Goal: Contribute content: Add original content to the website for others to see

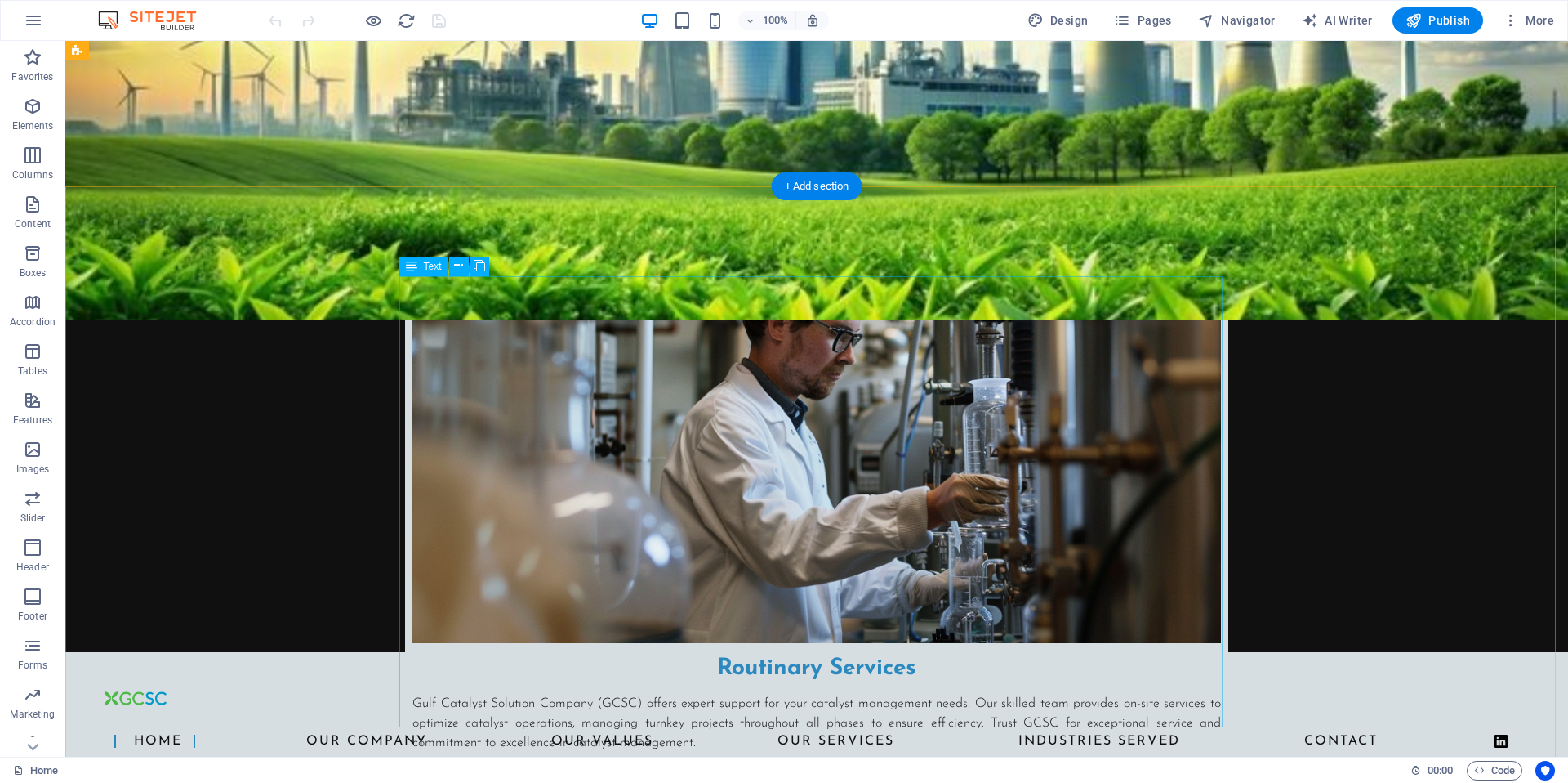
scroll to position [876, 0]
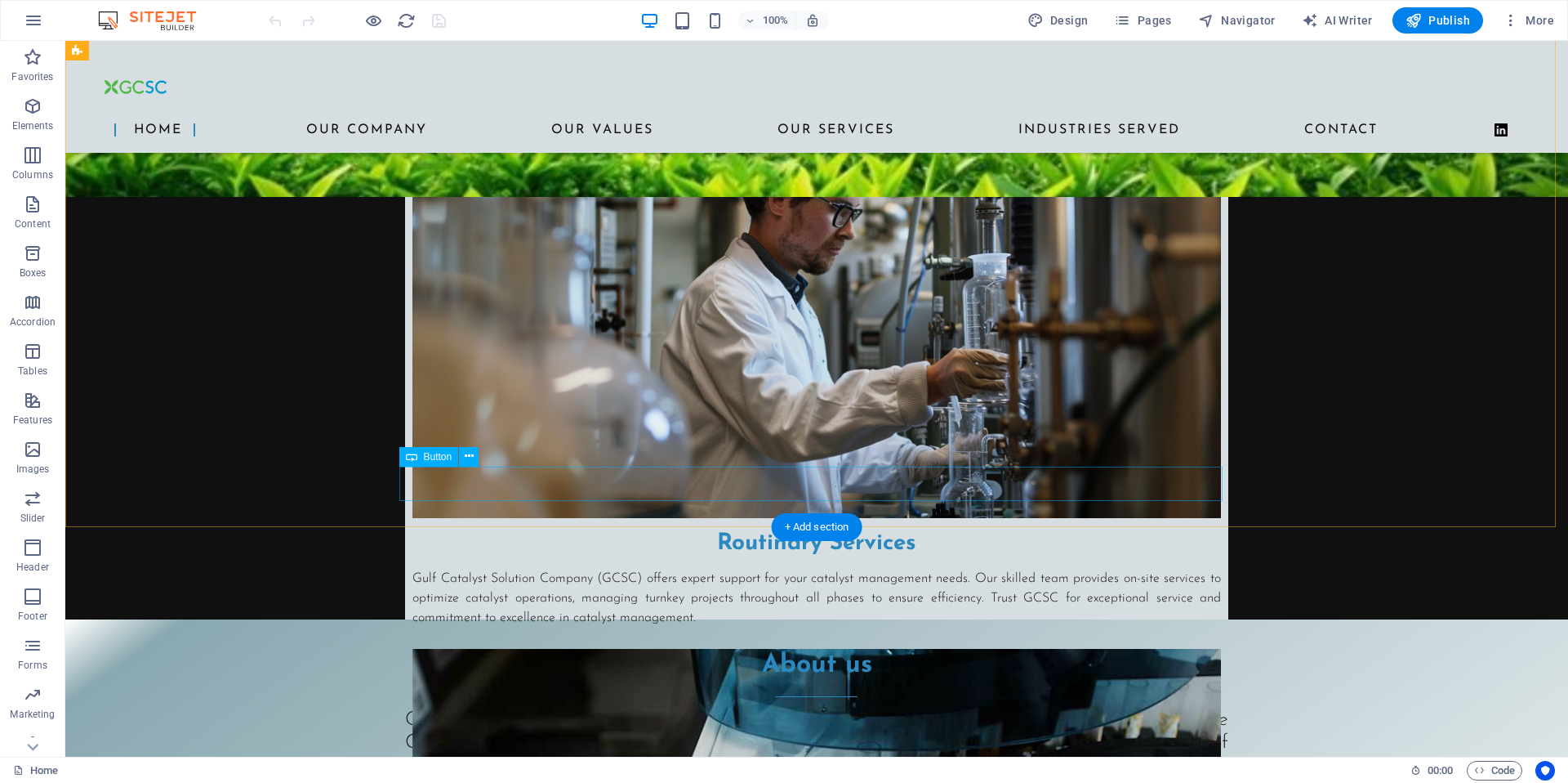
scroll to position [1236, 0]
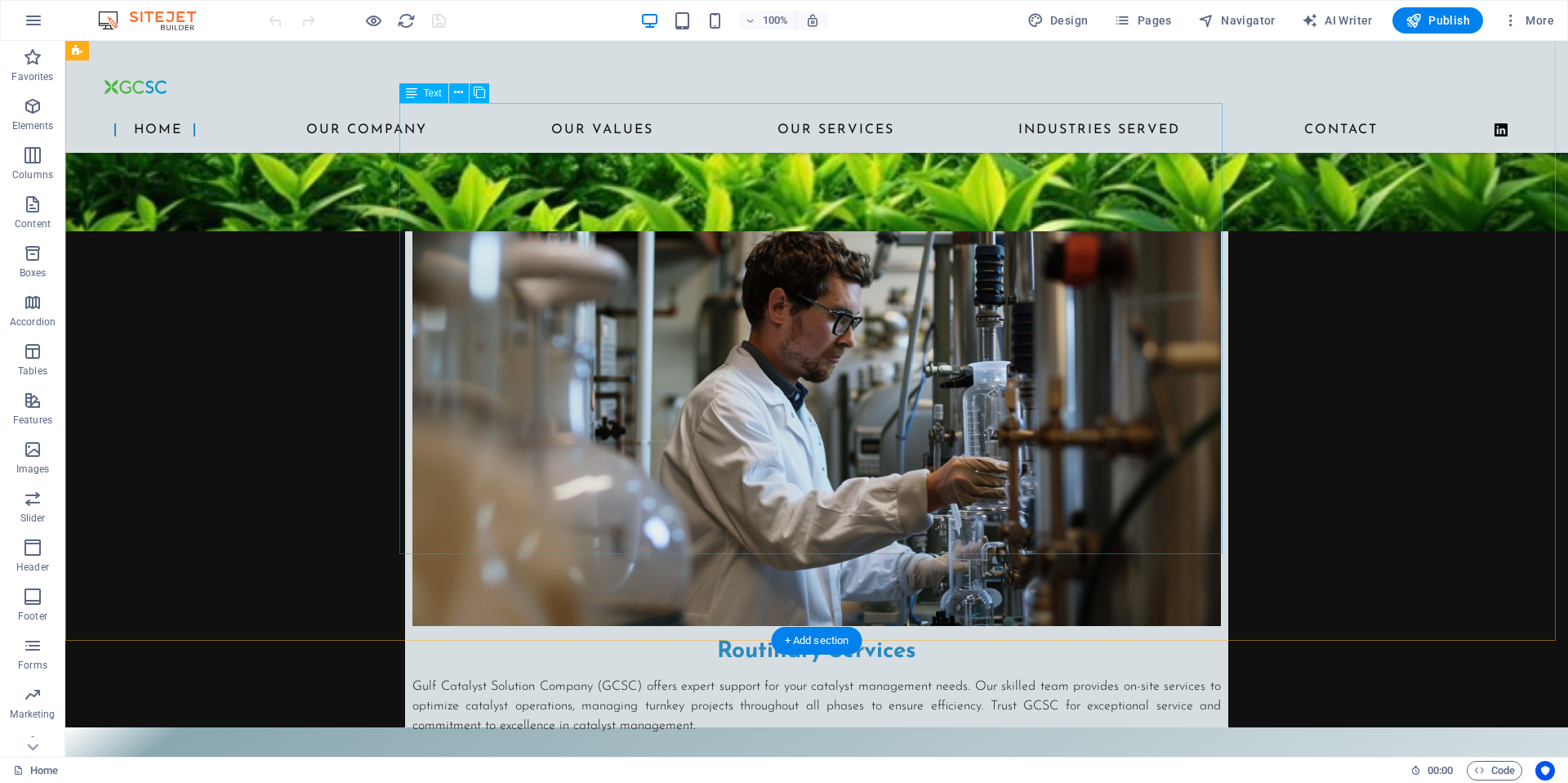
scroll to position [1049, 0]
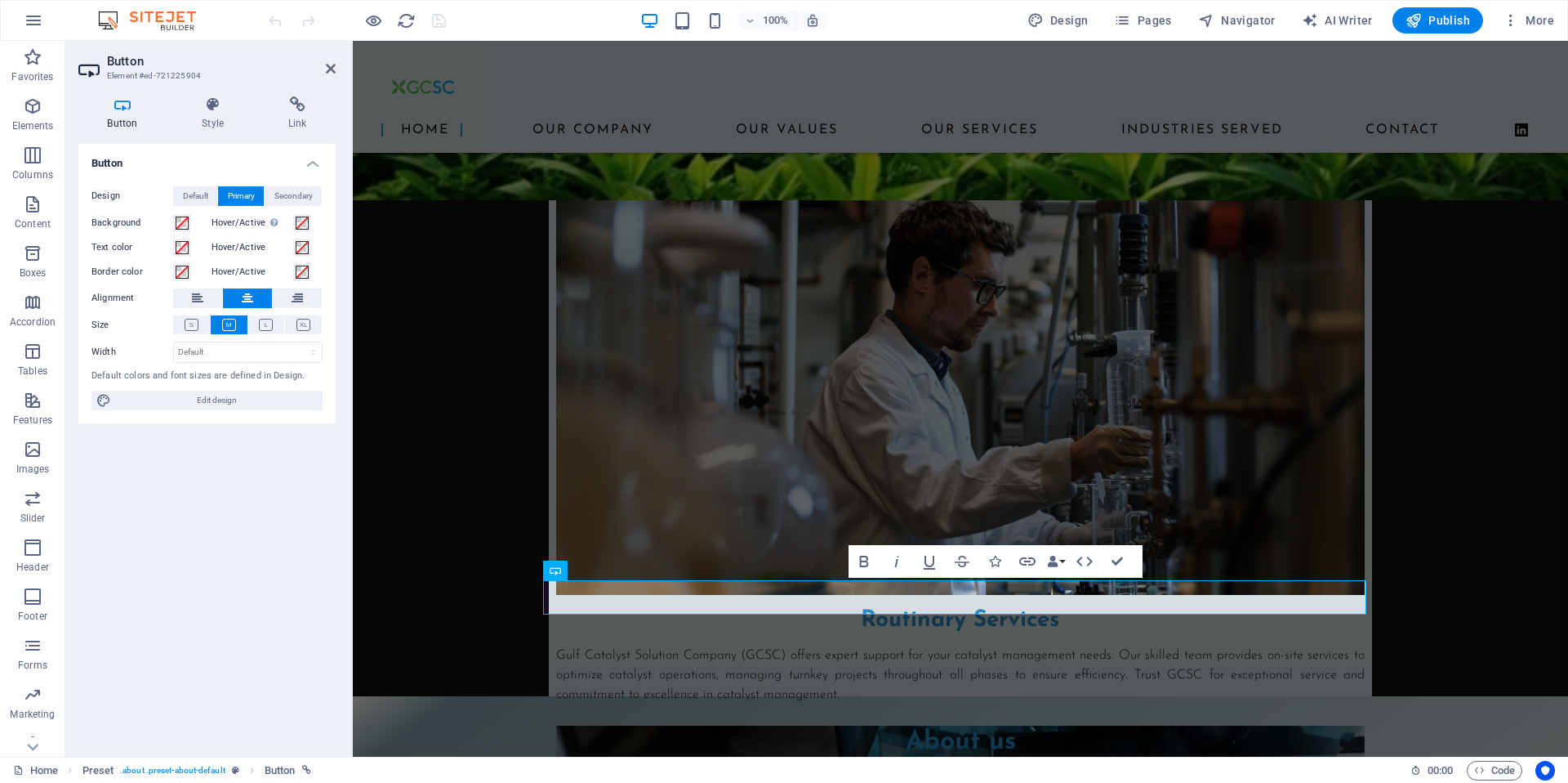
click at [293, 597] on div "Button Design Default Primary Secondary Background Hover/Active Switch to previ…" at bounding box center [208, 444] width 258 height 600
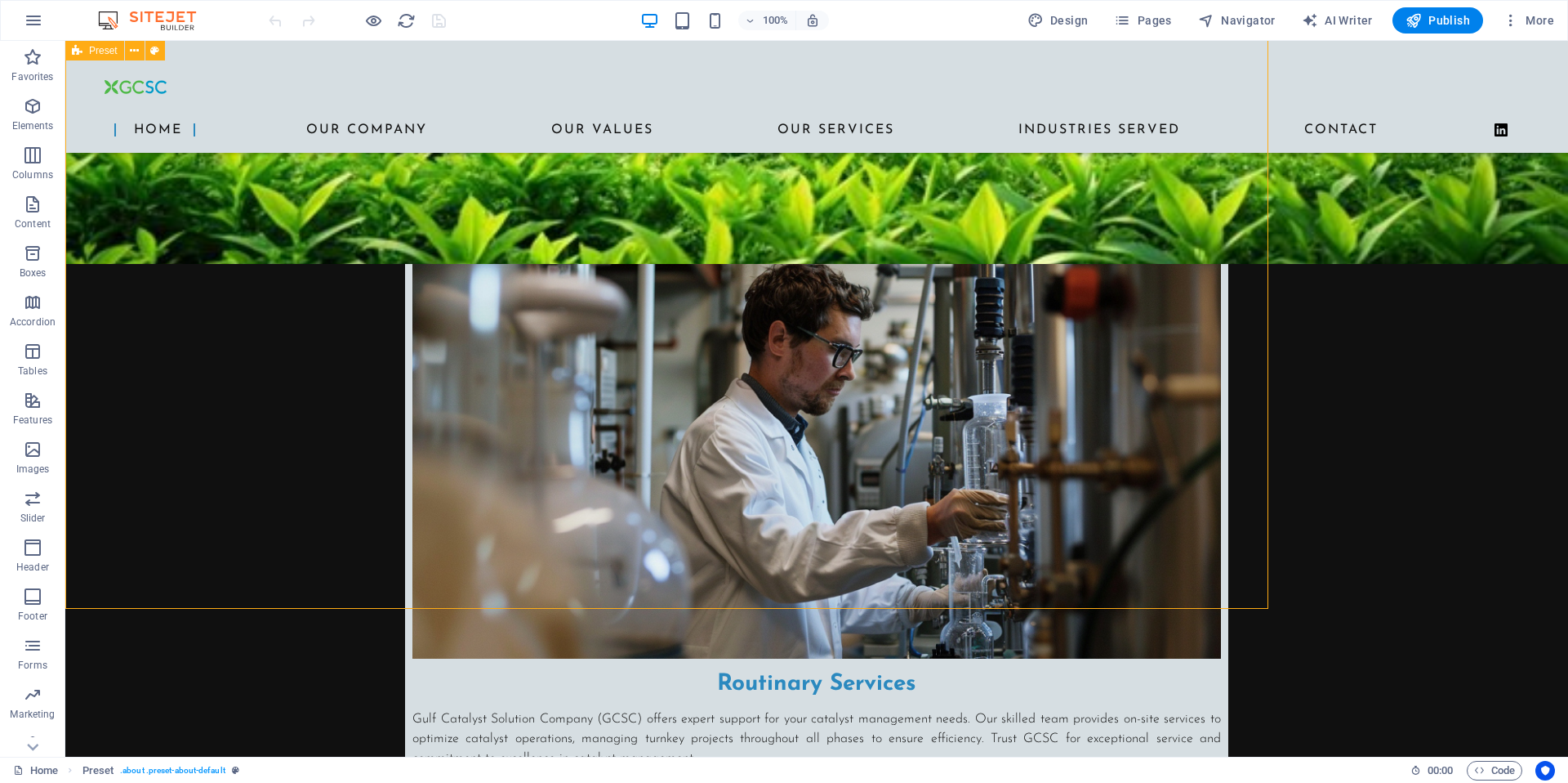
scroll to position [1049, 0]
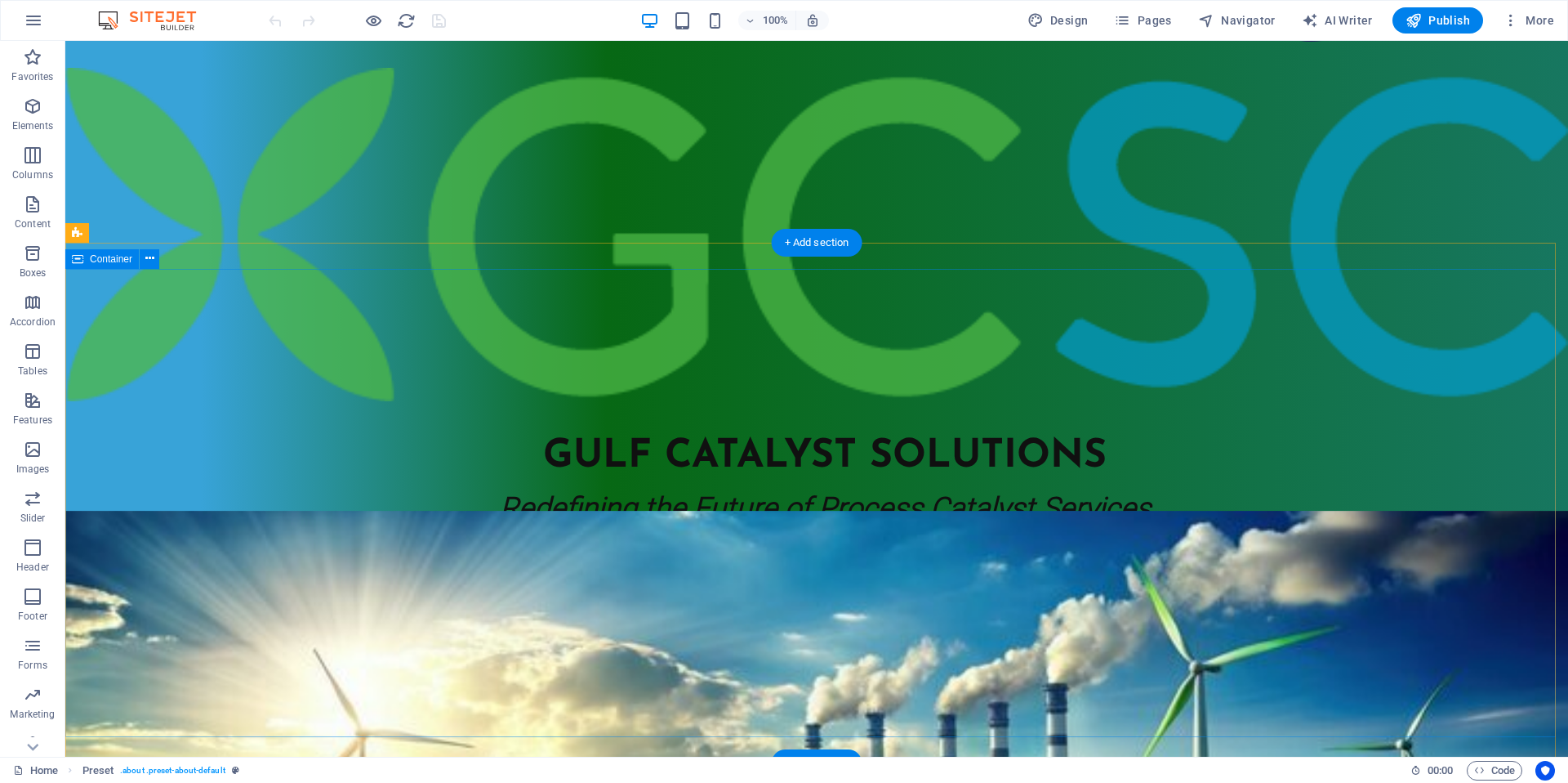
scroll to position [0, 0]
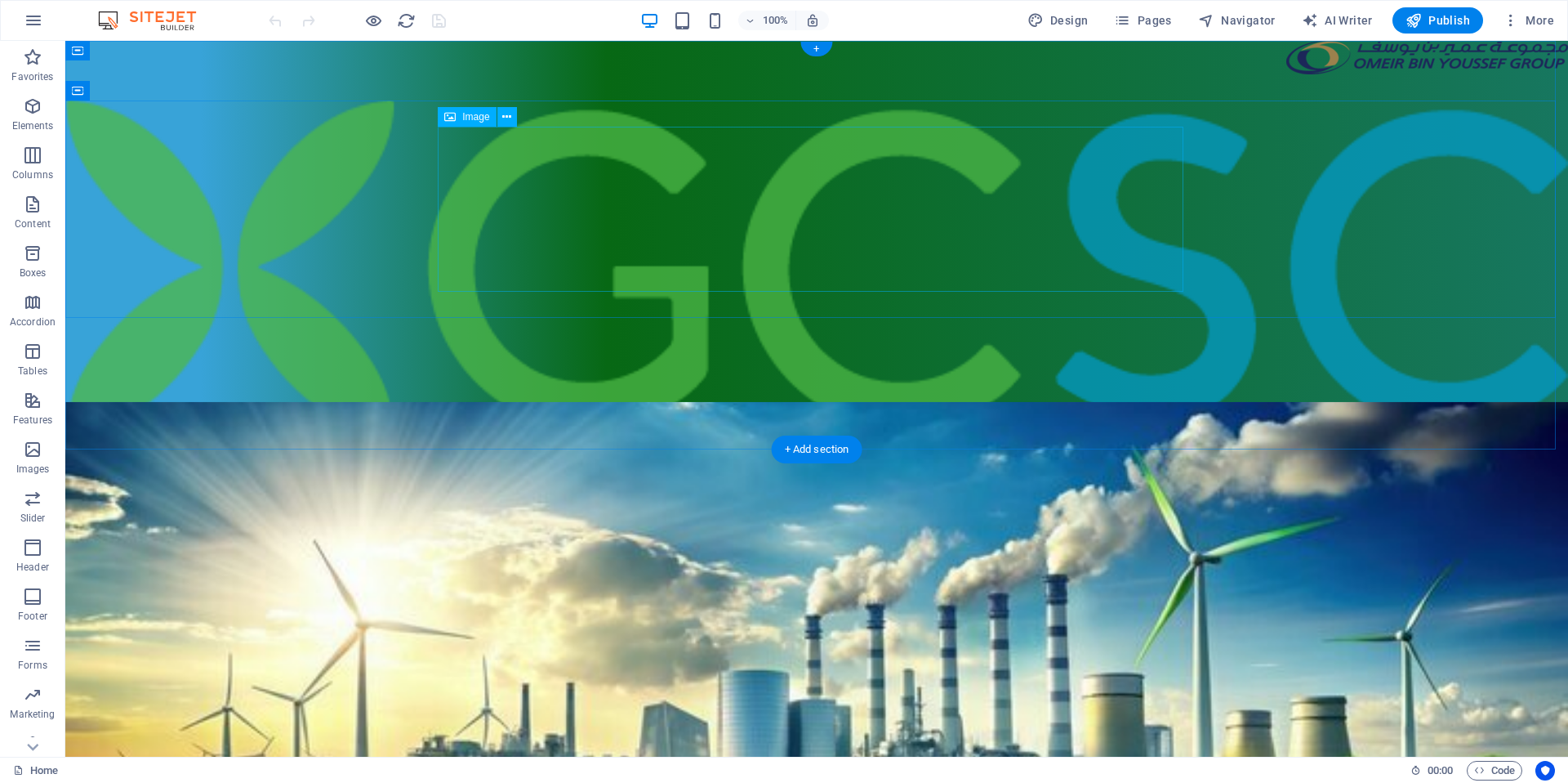
click at [587, 229] on figure at bounding box center [817, 267] width 1503 height 333
click at [588, 227] on figure at bounding box center [817, 267] width 1503 height 333
click at [301, 227] on div at bounding box center [817, 267] width 1503 height 386
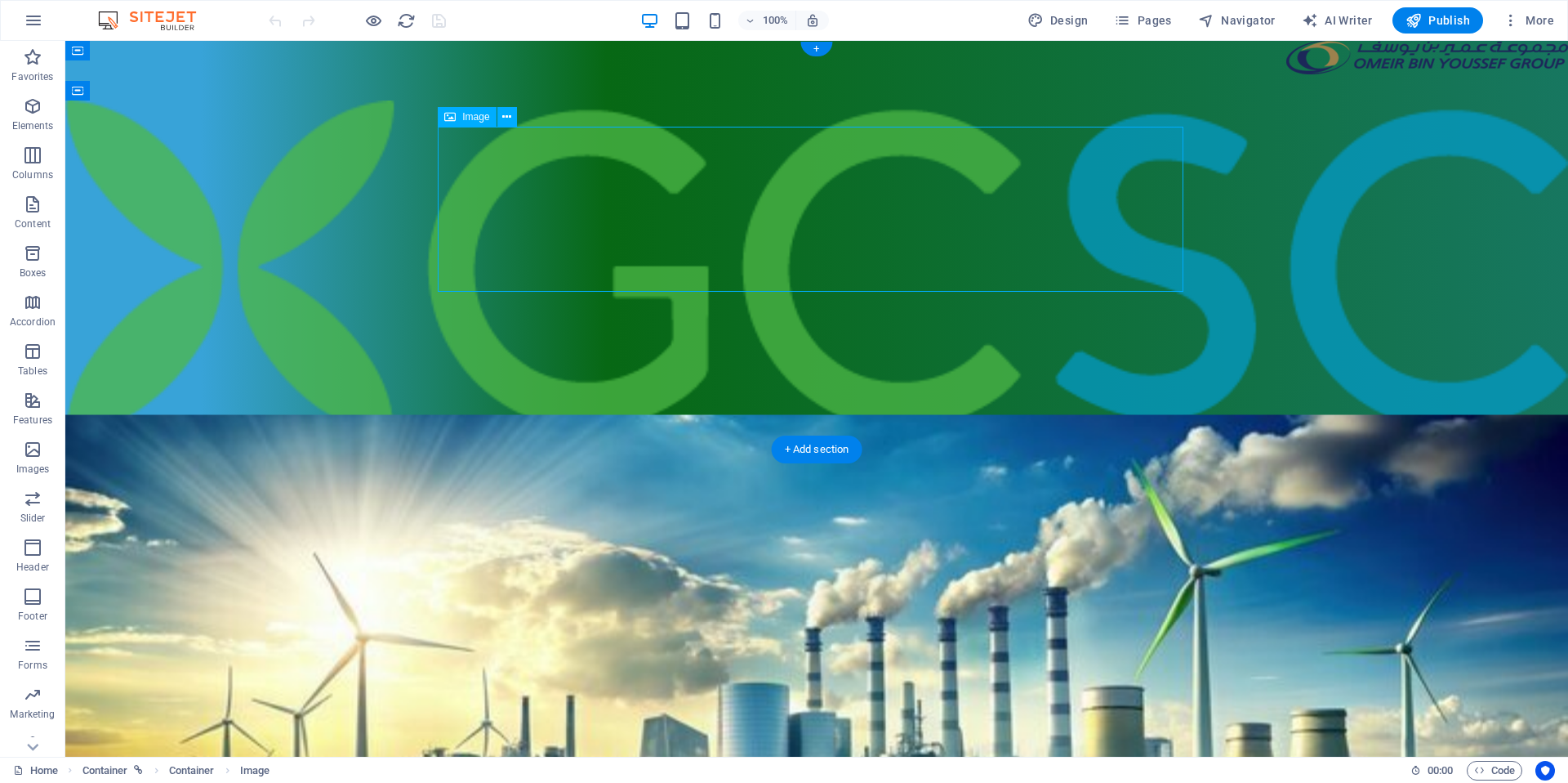
select select "%"
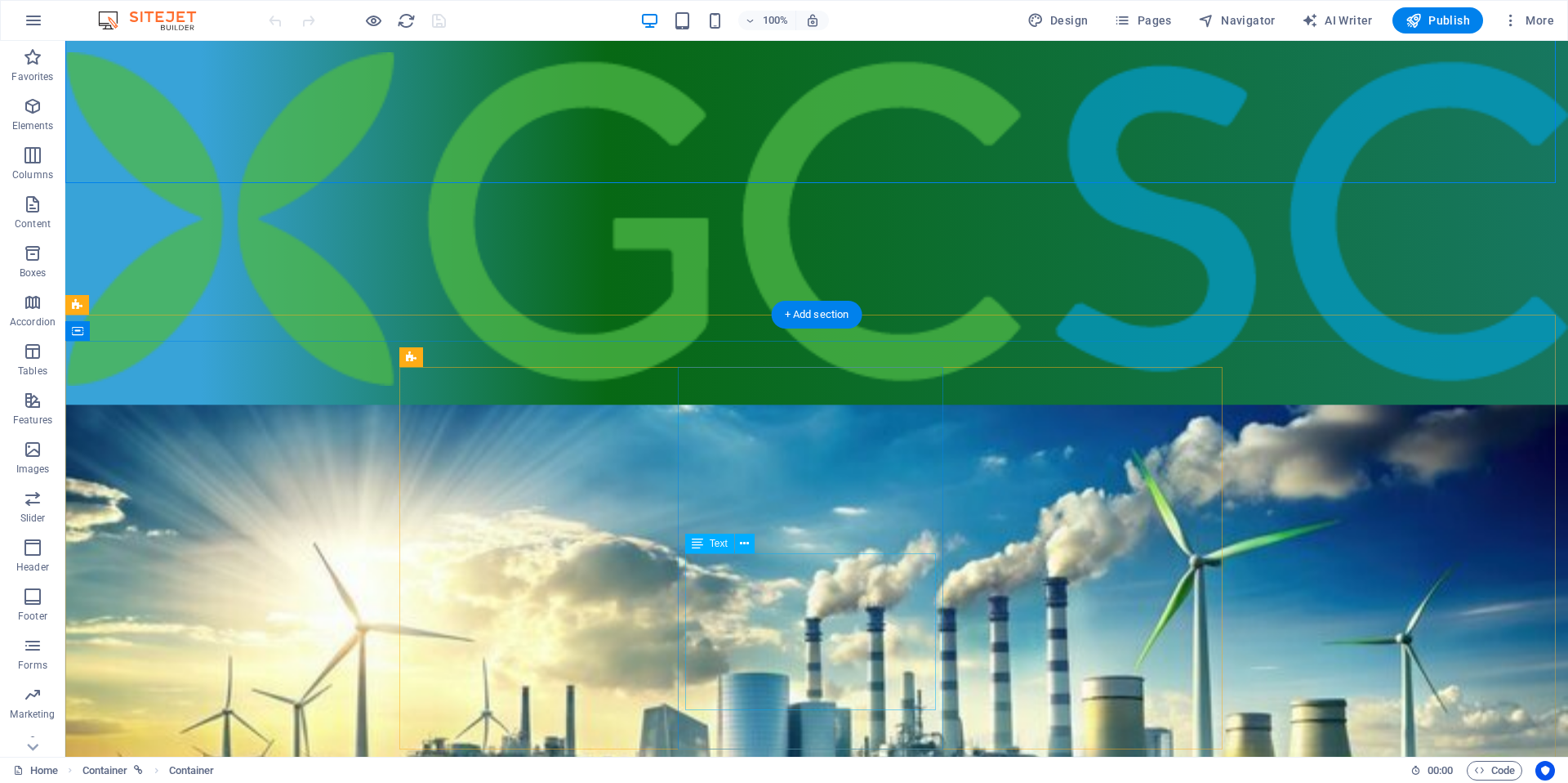
scroll to position [136, 0]
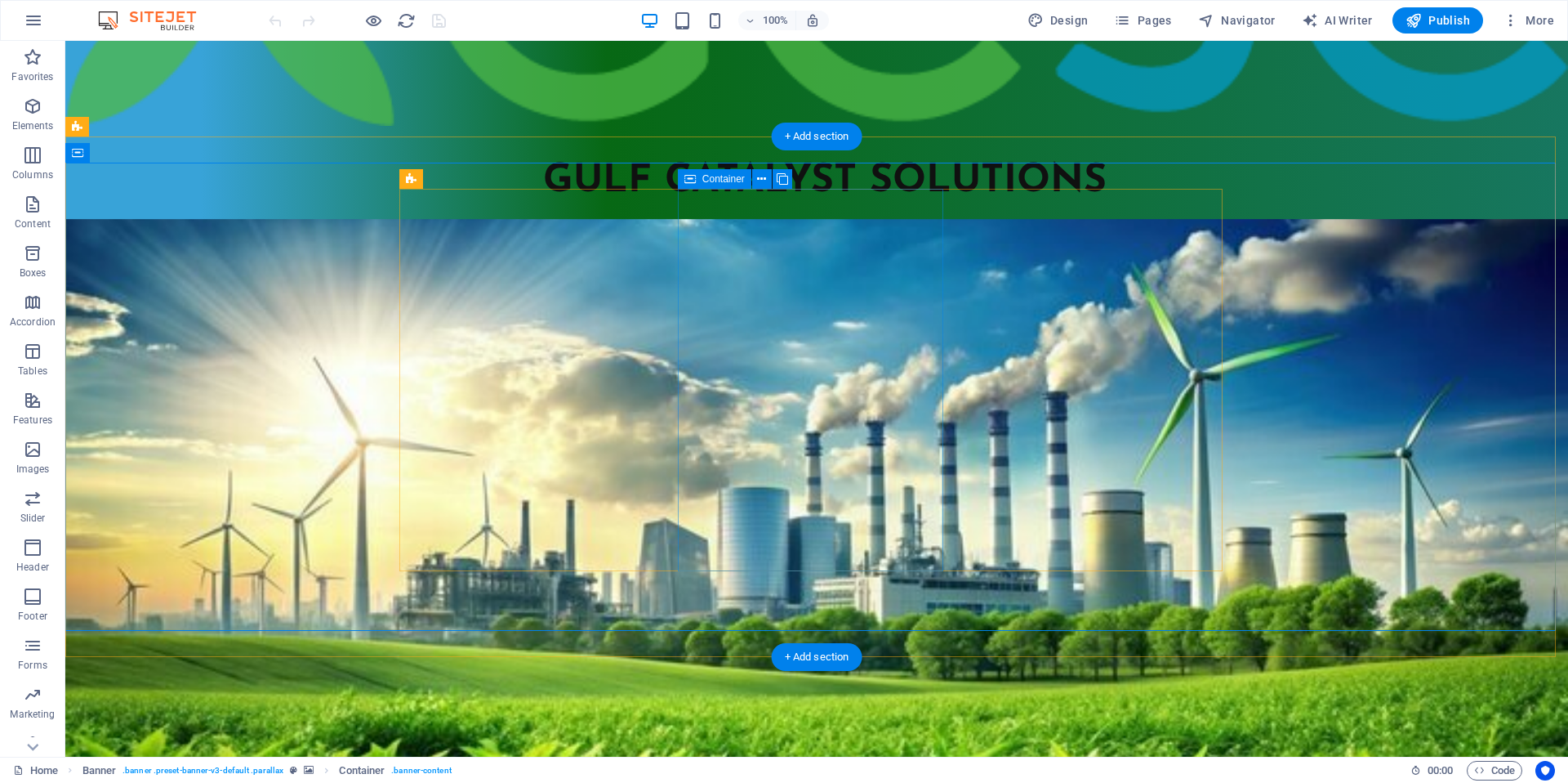
scroll to position [313, 0]
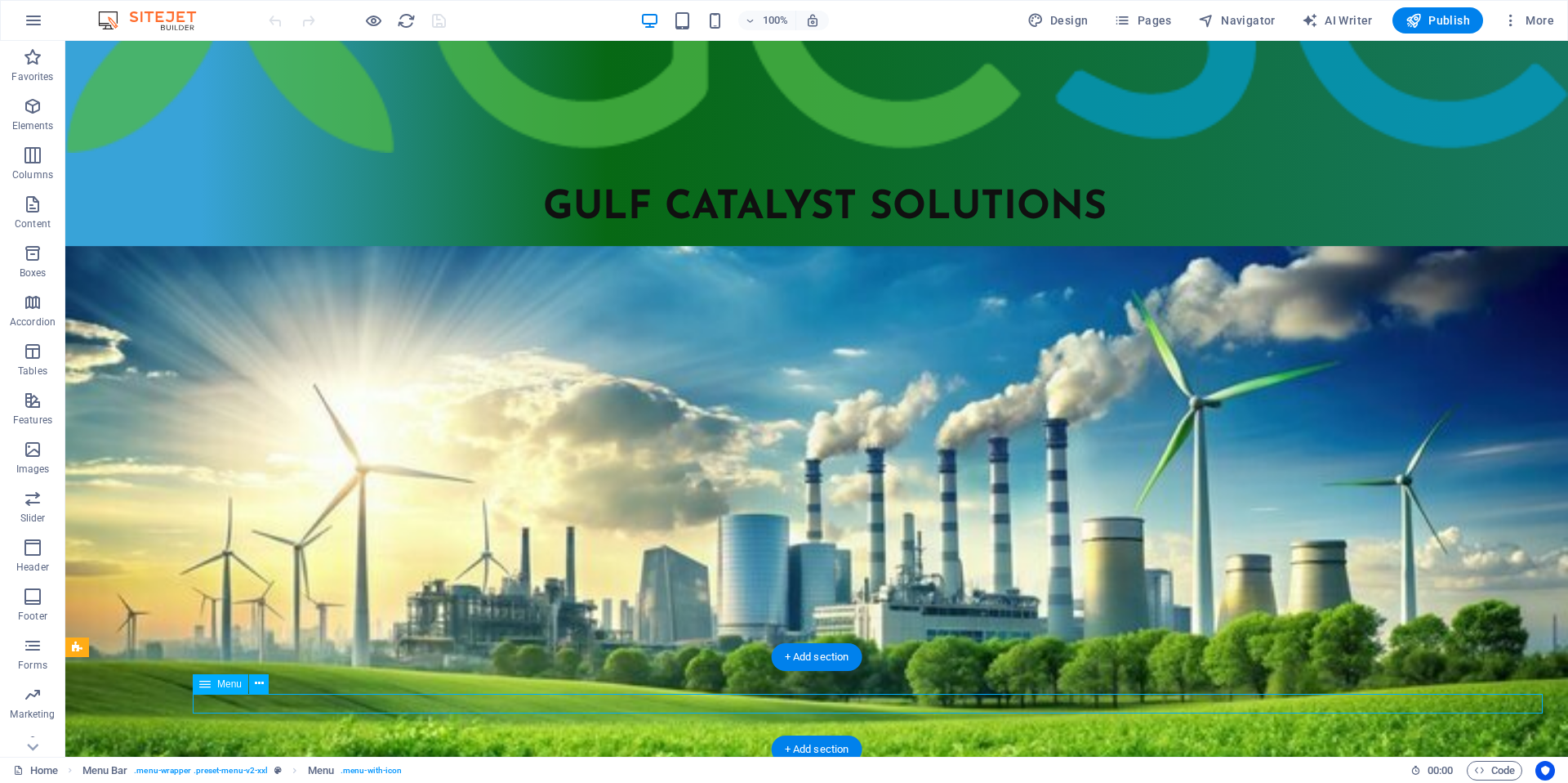
select select
select select "author"
select select "1"
select select
select select "2"
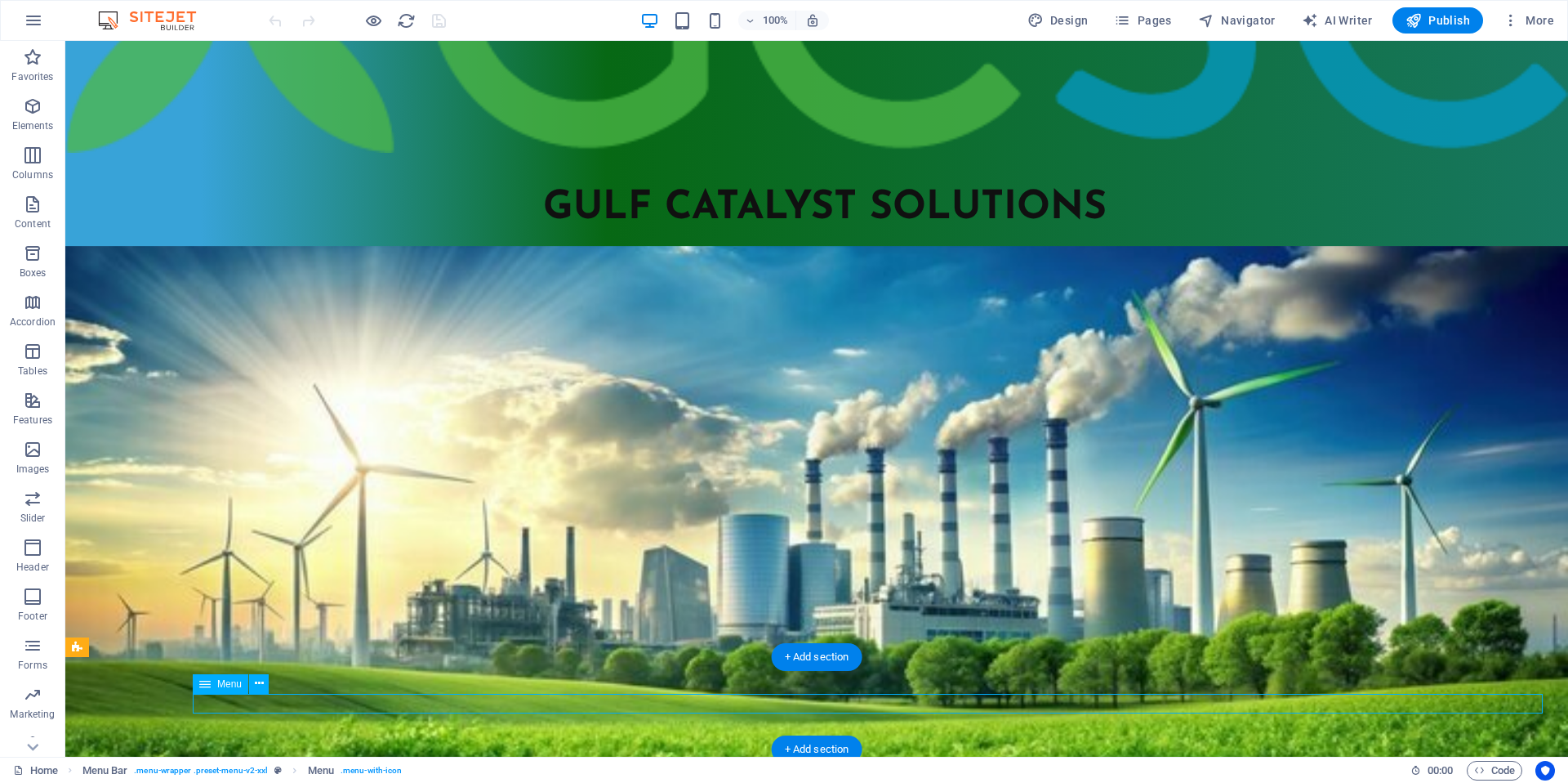
select select
select select "3"
select select
select select "4"
select select
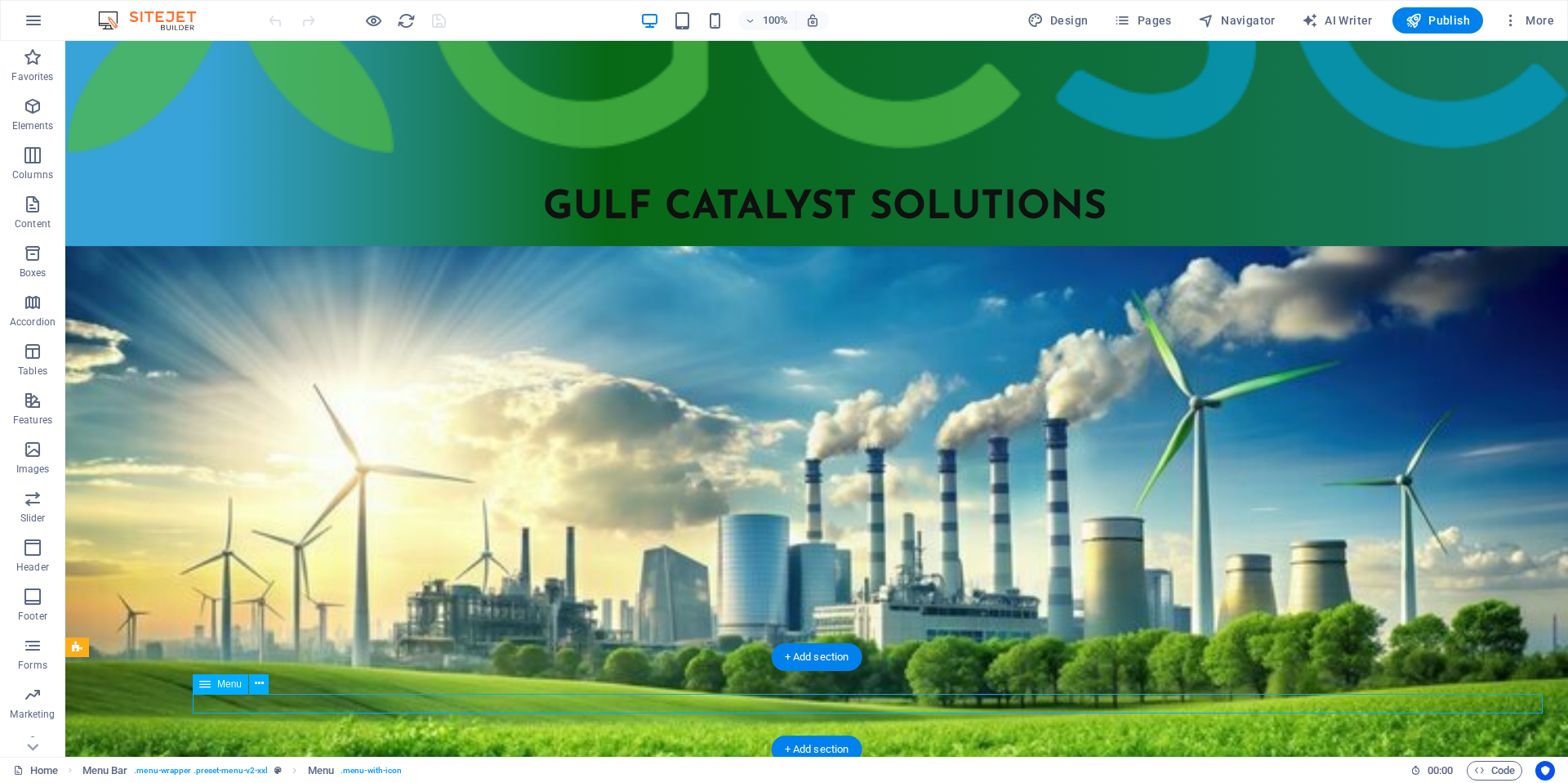
select select "5"
select select
select select "external"
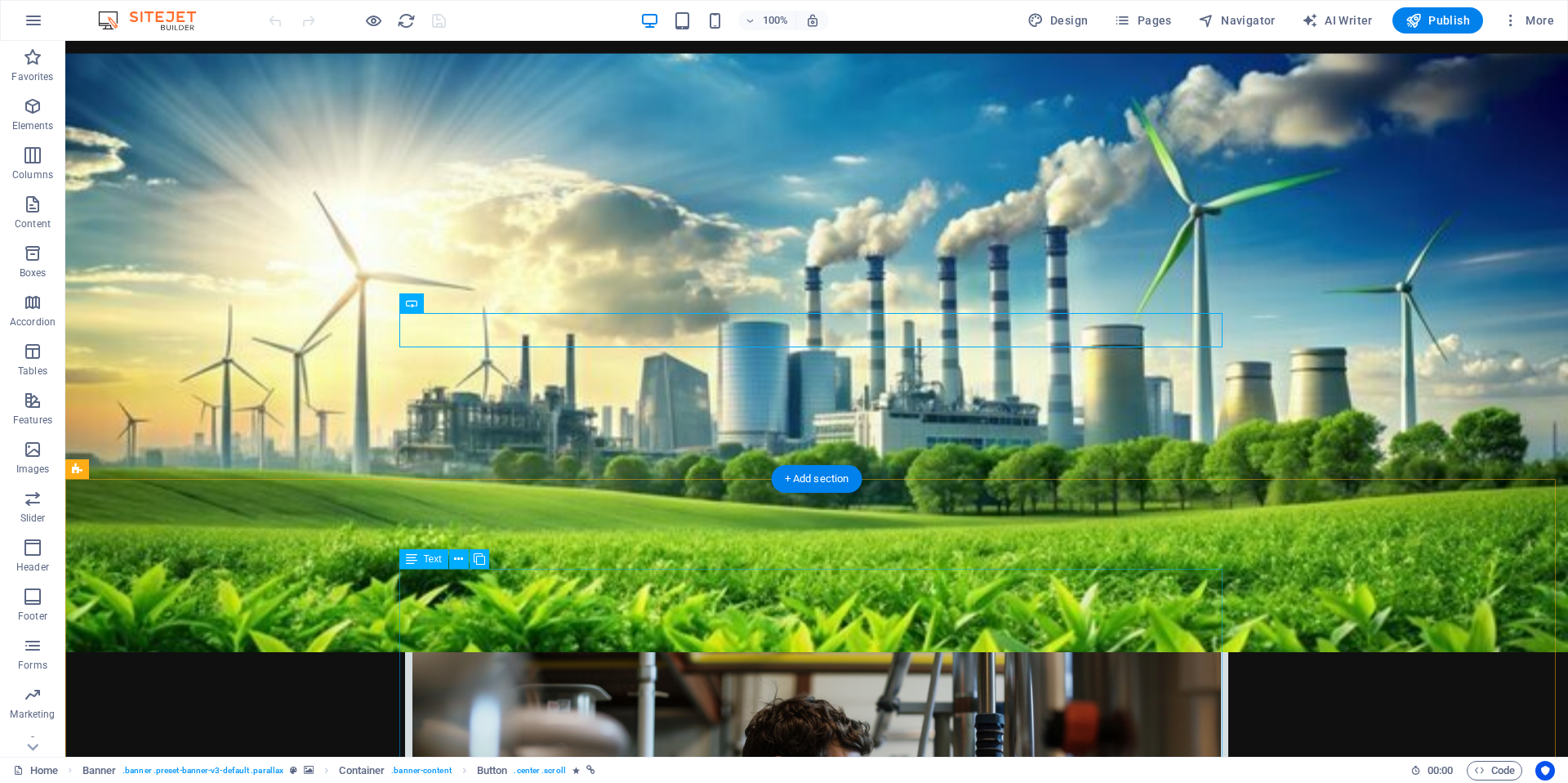
scroll to position [583, 0]
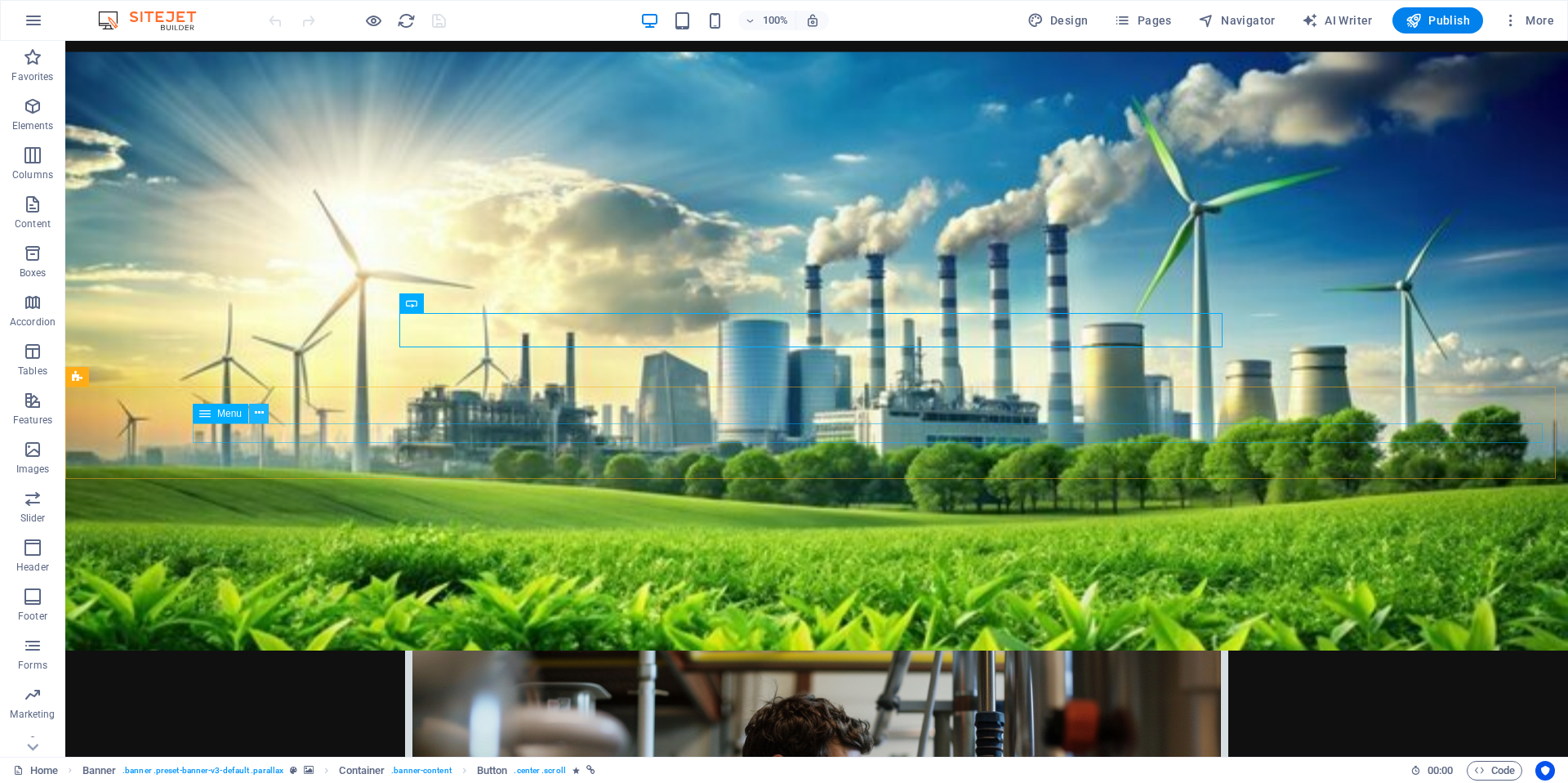
click at [263, 414] on button at bounding box center [258, 413] width 19 height 19
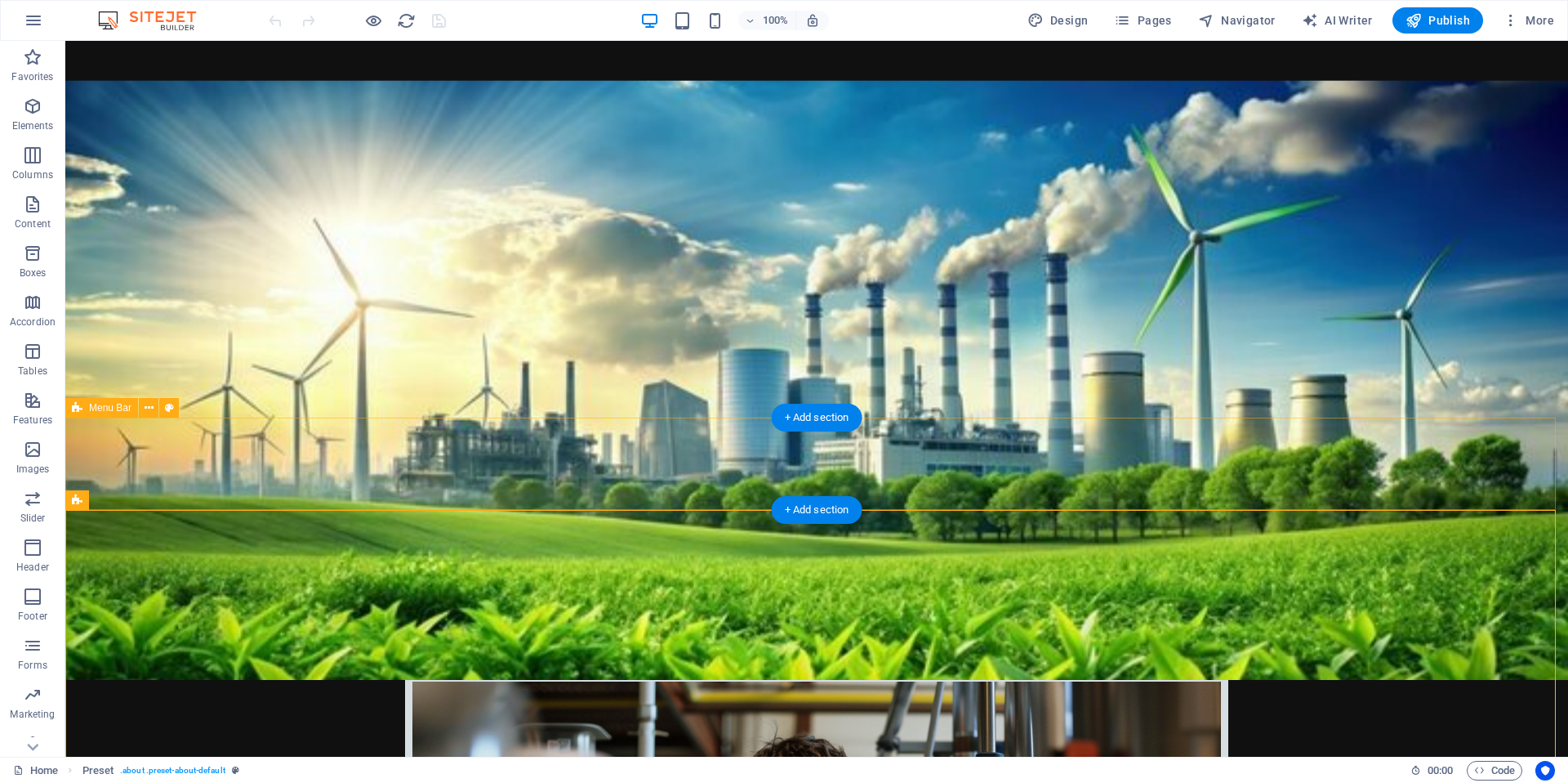
scroll to position [529, 0]
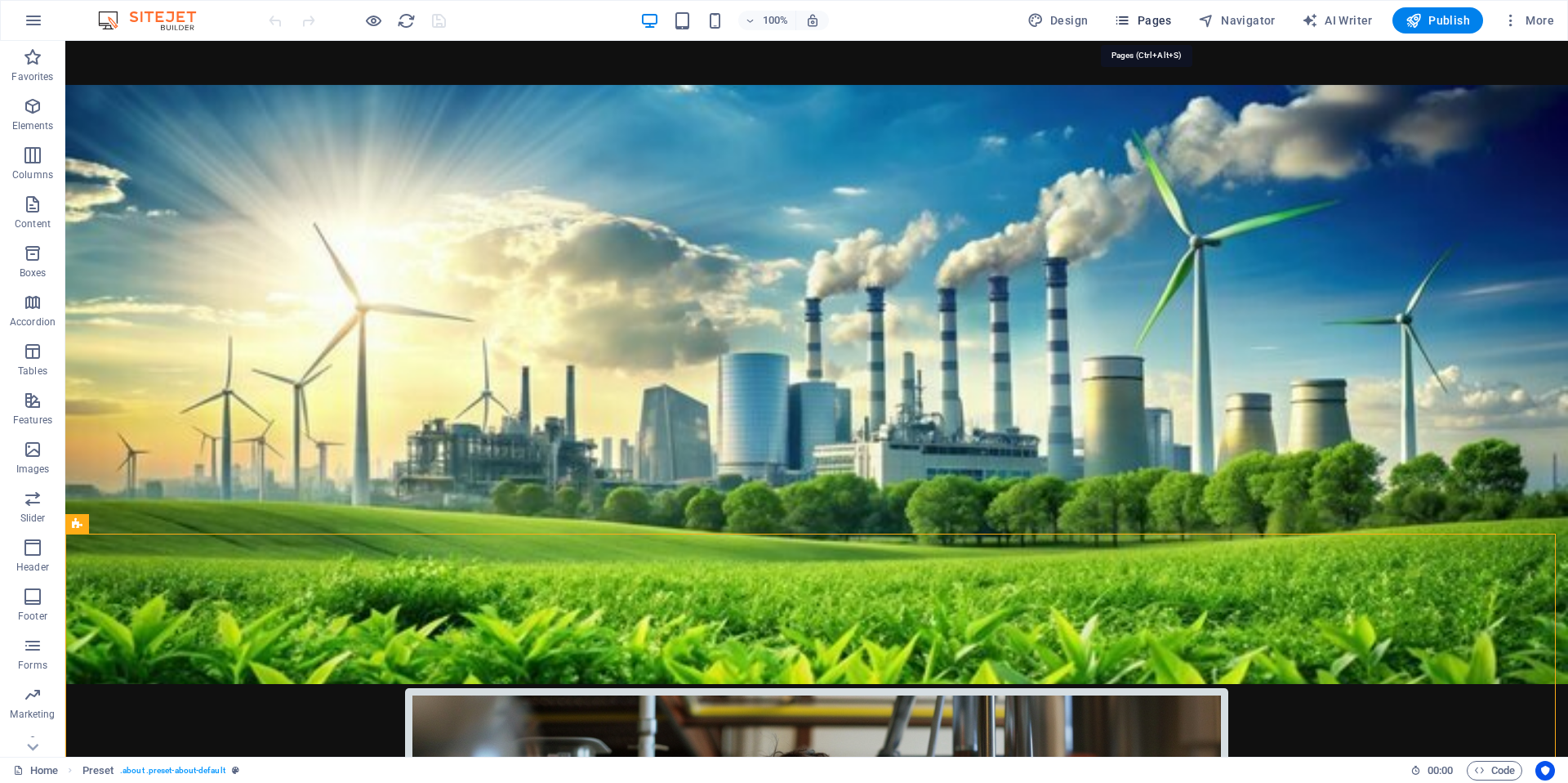
click at [1145, 22] on span "Pages" at bounding box center [1142, 19] width 57 height 16
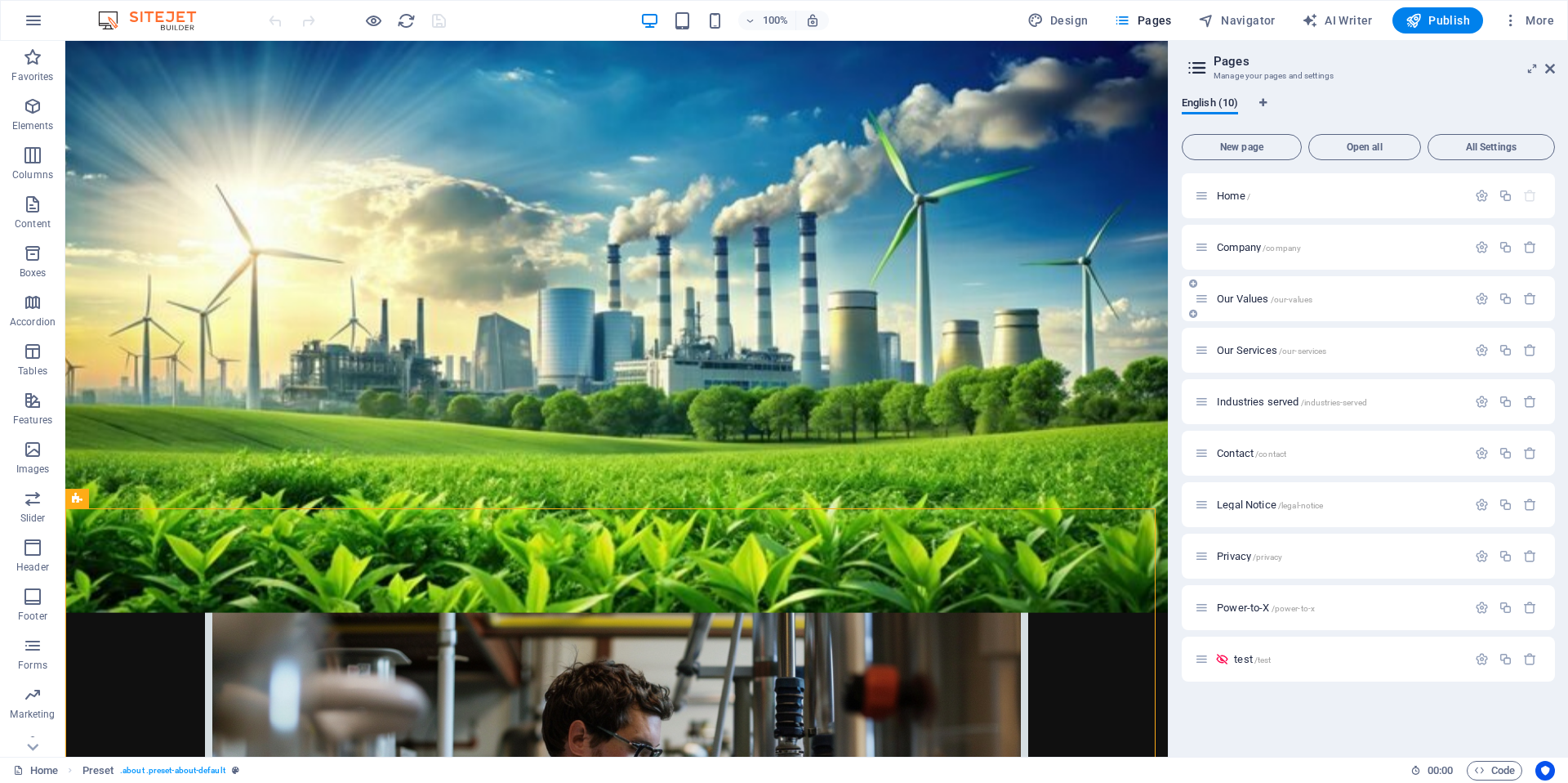
click at [1240, 303] on span "Our Values /our-values" at bounding box center [1265, 298] width 96 height 12
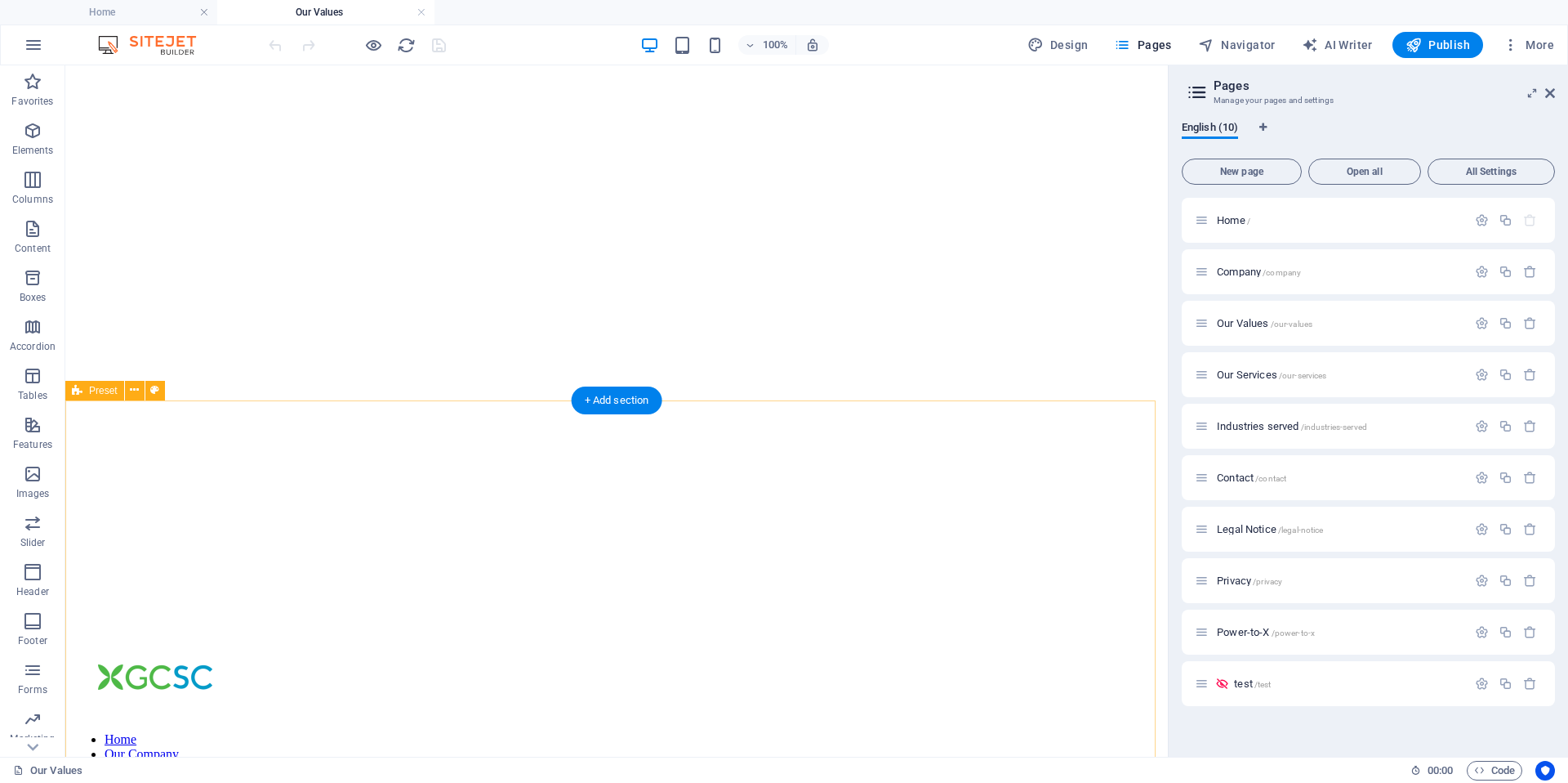
scroll to position [22, 0]
click at [1255, 271] on span "Company /company" at bounding box center [1259, 271] width 84 height 12
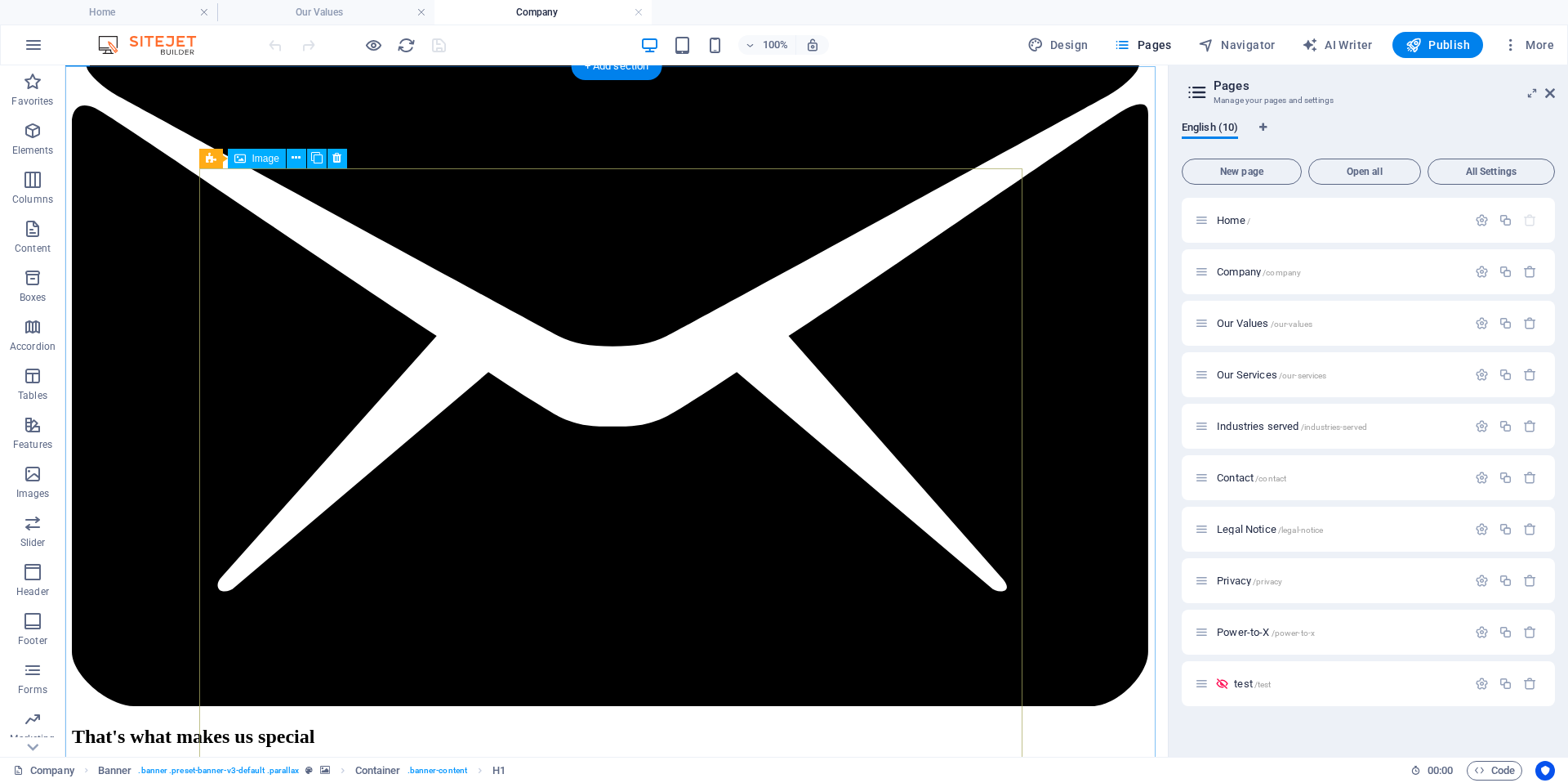
scroll to position [846, 0]
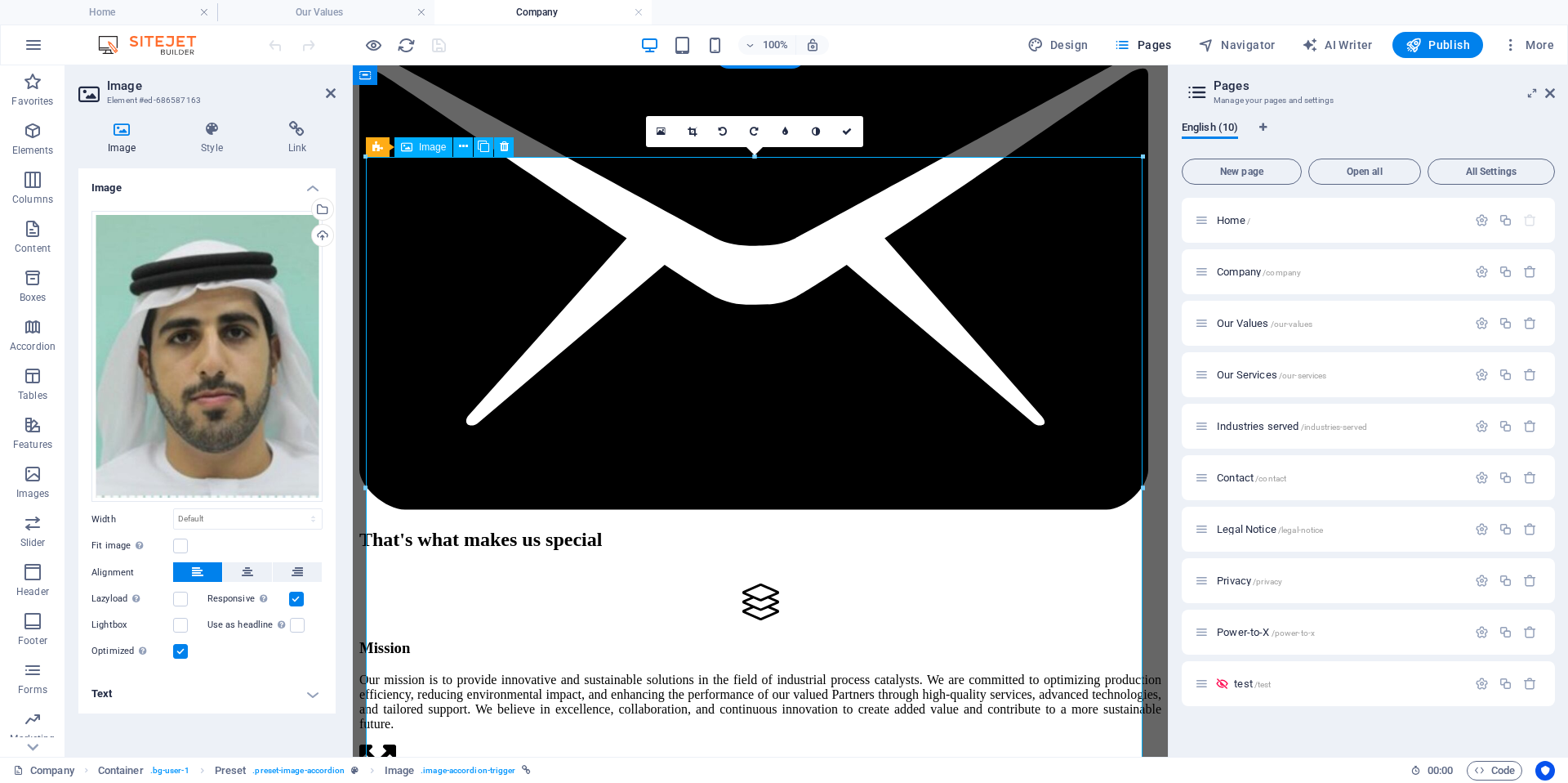
scroll to position [865, 0]
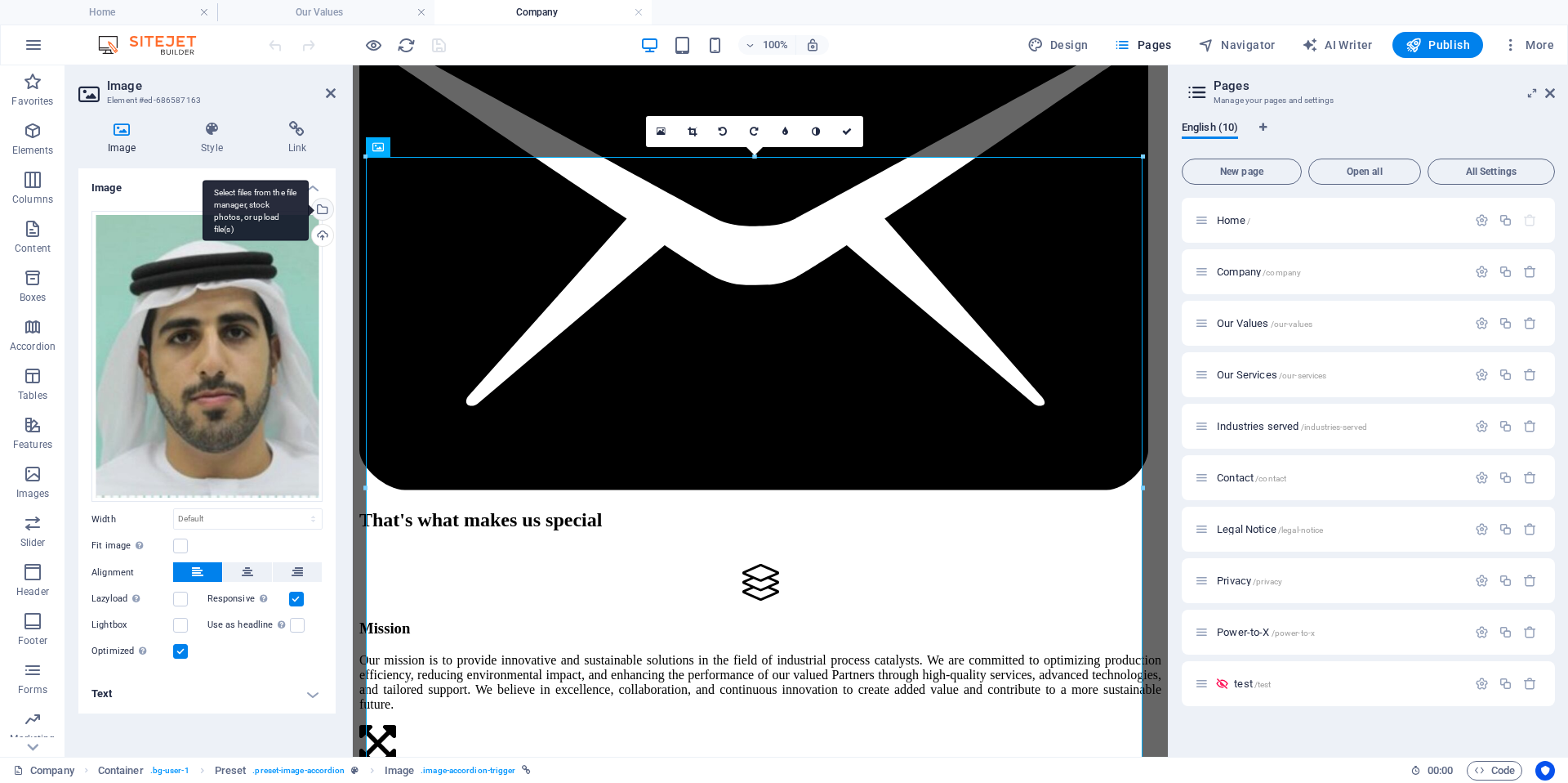
click at [322, 209] on div "Select files from the file manager, stock photos, or upload file(s)" at bounding box center [320, 210] width 25 height 25
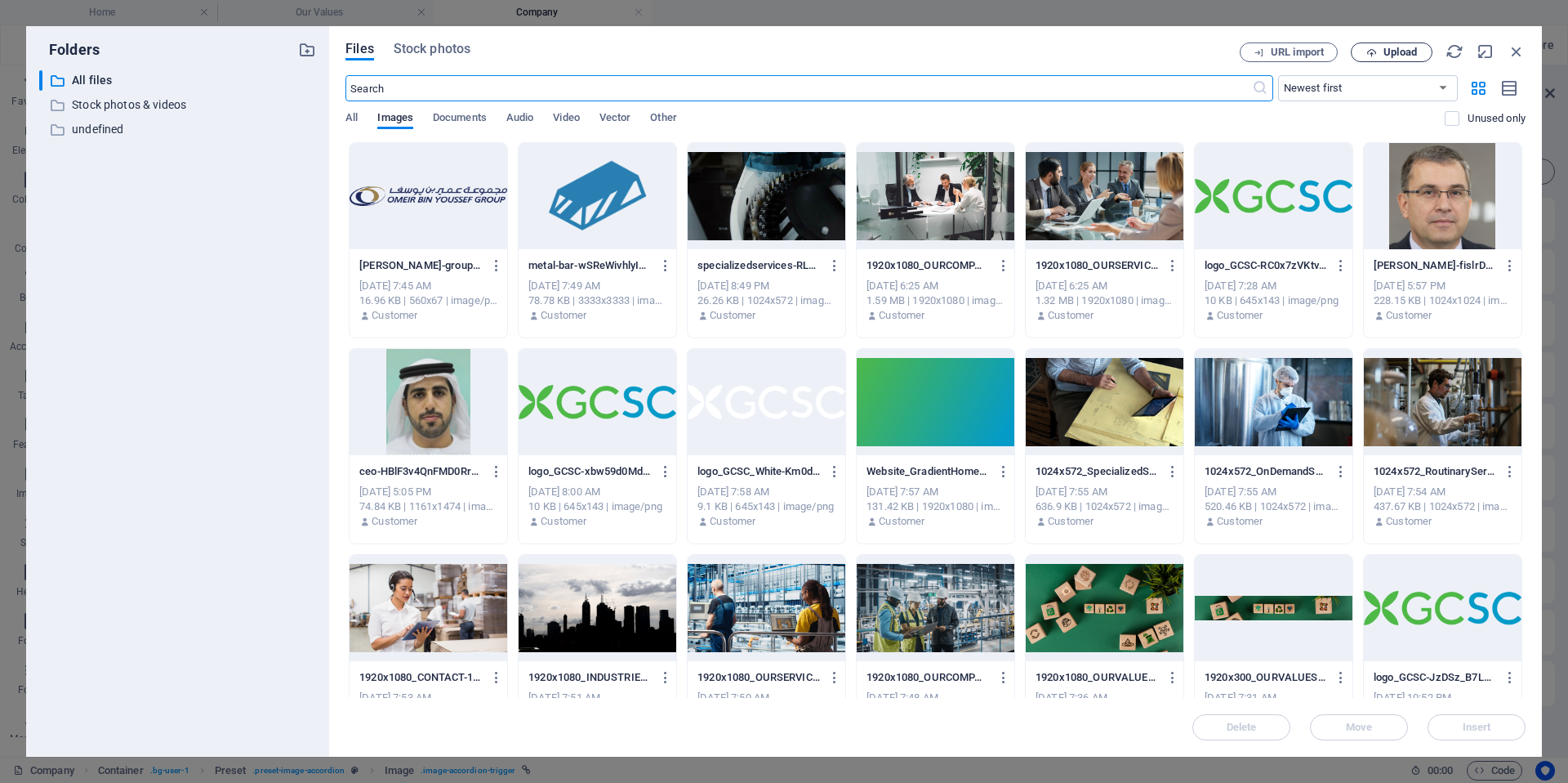
click at [1389, 54] on span "Upload" at bounding box center [1400, 53] width 34 height 10
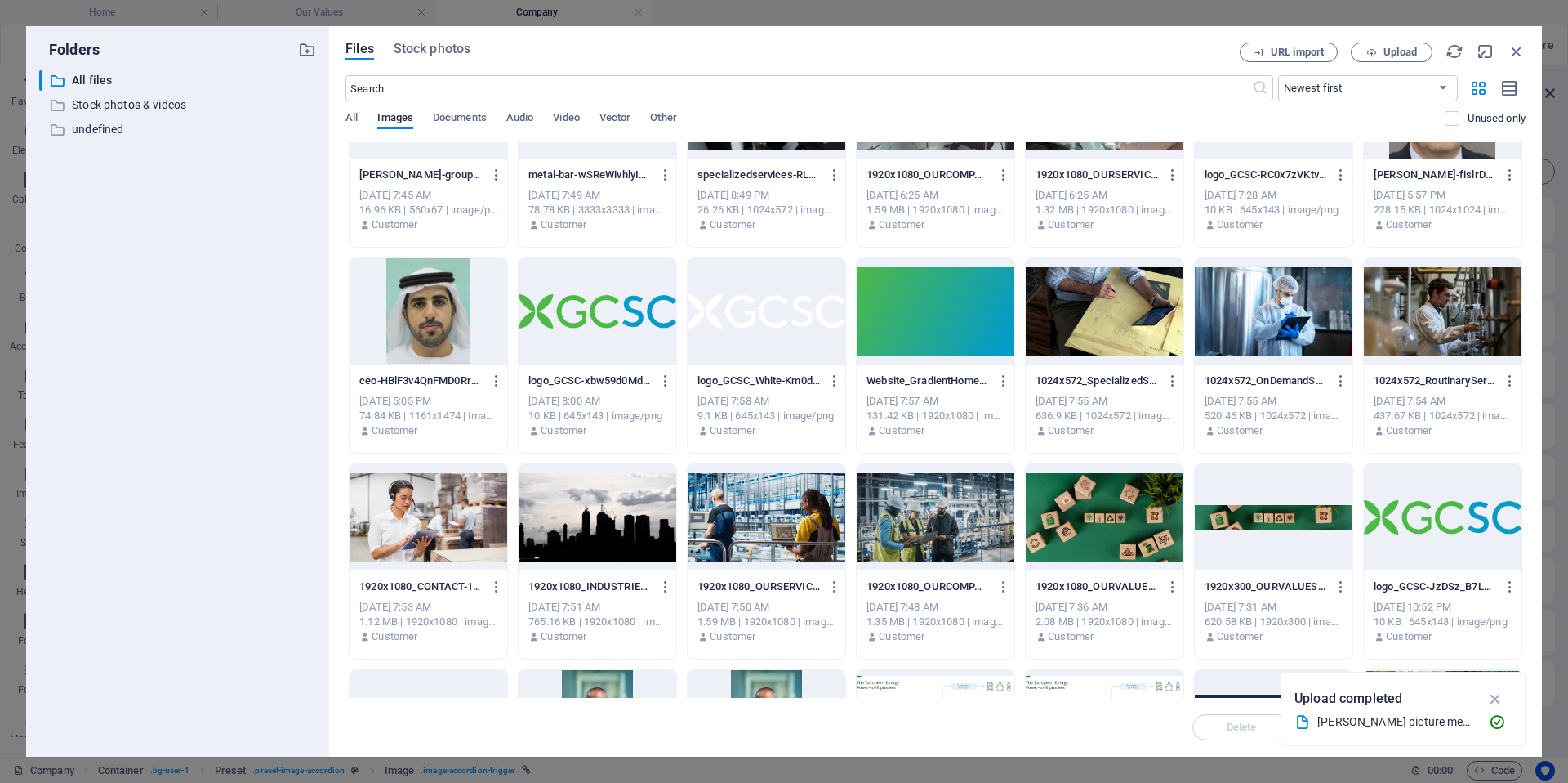
scroll to position [0, 0]
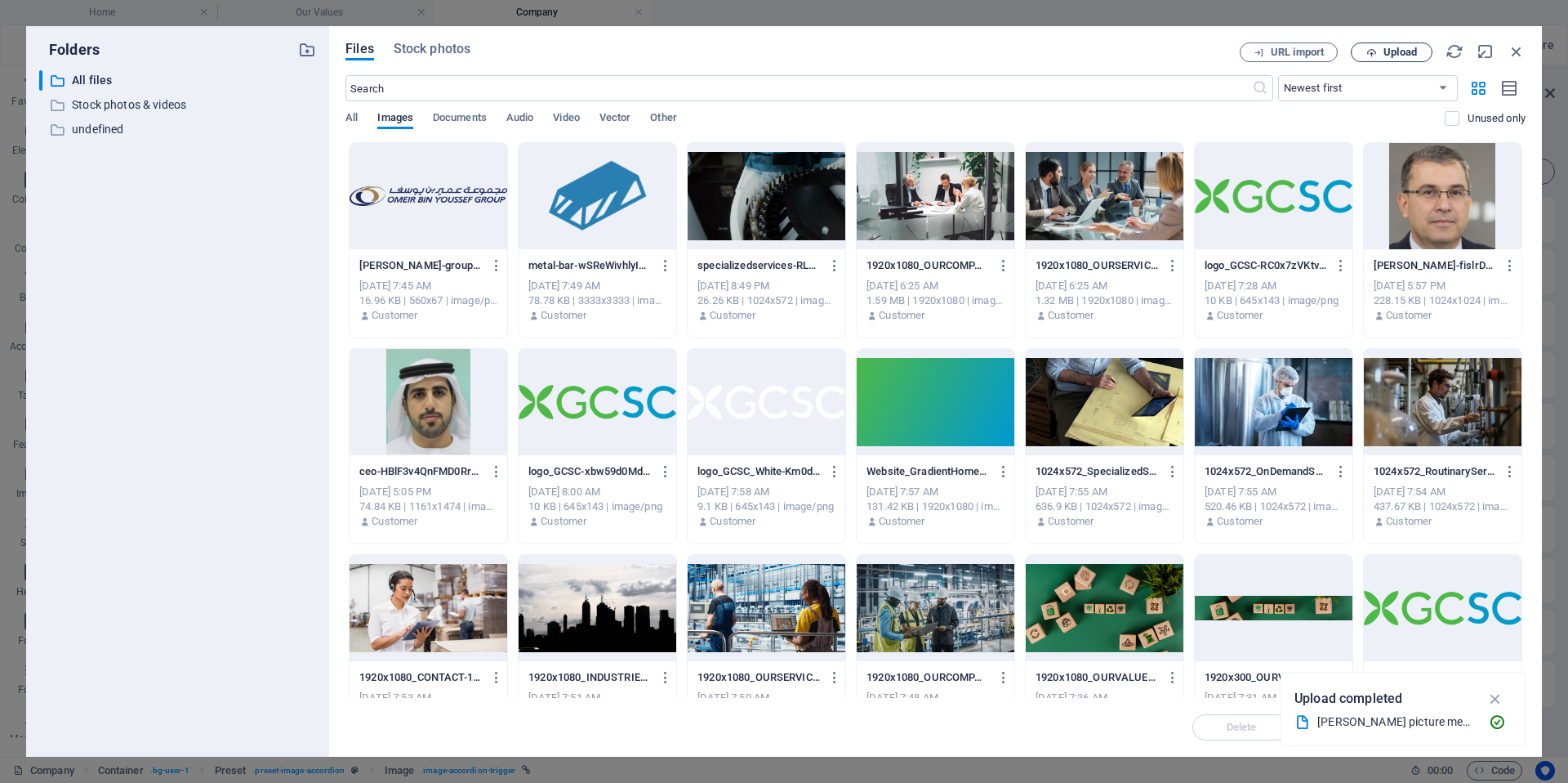
click at [1409, 50] on span "Upload" at bounding box center [1400, 53] width 34 height 10
click at [359, 122] on div "All Images Documents Audio Video Vector Other" at bounding box center [895, 126] width 1100 height 31
click at [352, 119] on span "All" at bounding box center [352, 119] width 12 height 23
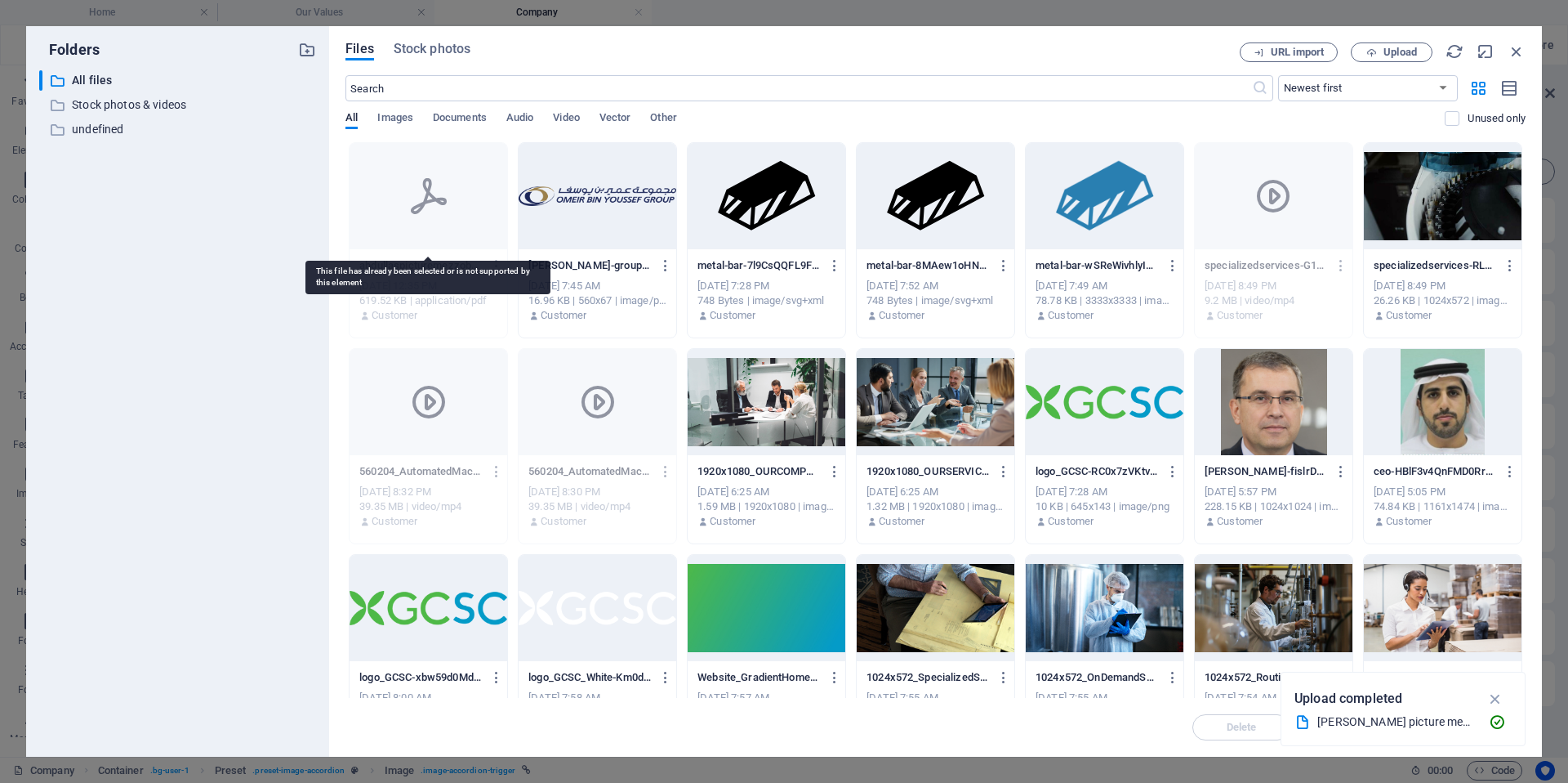
click at [406, 230] on div at bounding box center [429, 196] width 158 height 106
click at [405, 227] on div at bounding box center [429, 196] width 158 height 106
click at [403, 124] on span "Images" at bounding box center [395, 119] width 36 height 23
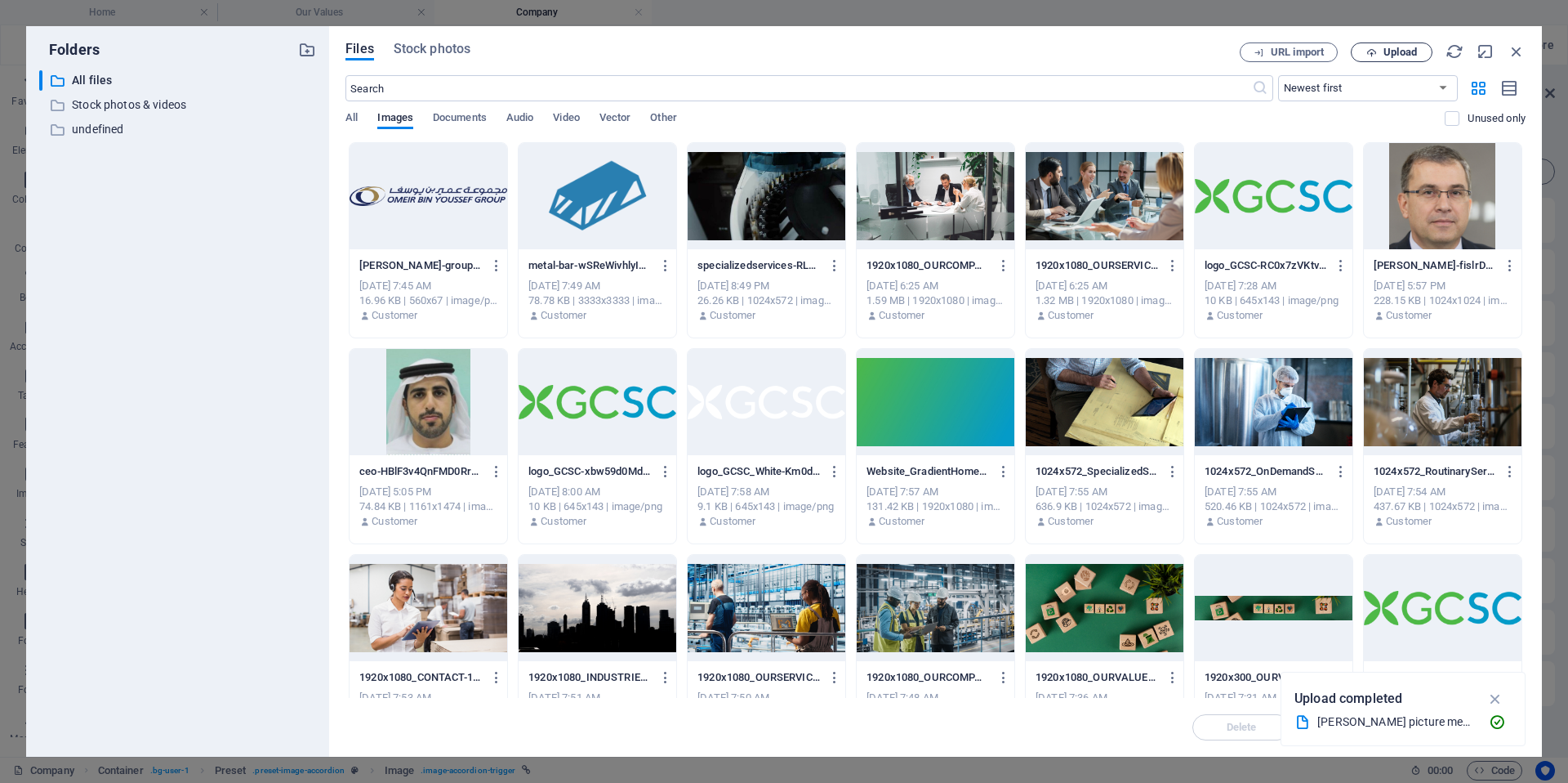
click at [1384, 42] on button "Upload" at bounding box center [1392, 52] width 81 height 19
click at [357, 116] on span "All" at bounding box center [352, 119] width 12 height 23
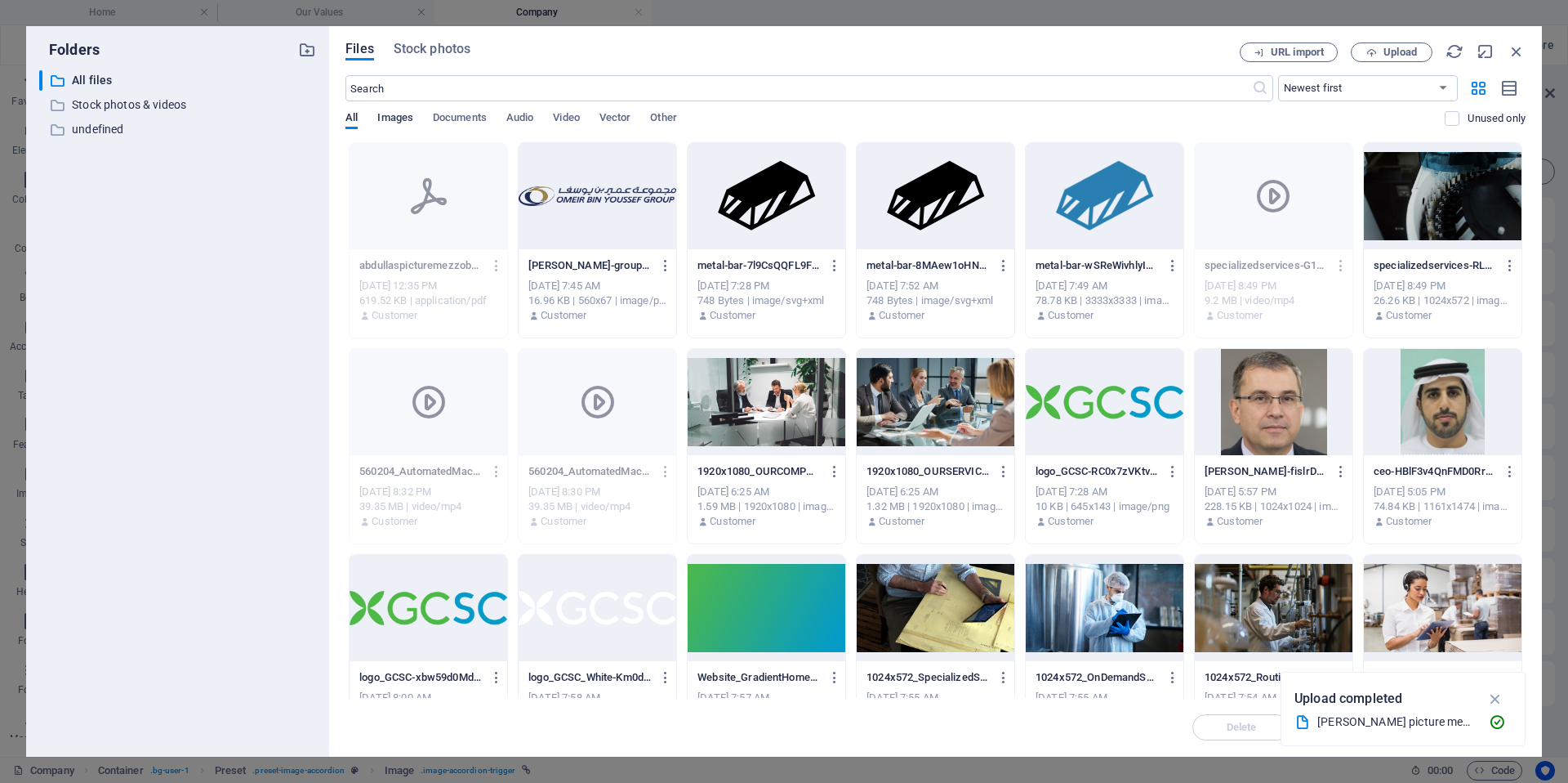
click at [380, 116] on span "Images" at bounding box center [395, 119] width 36 height 23
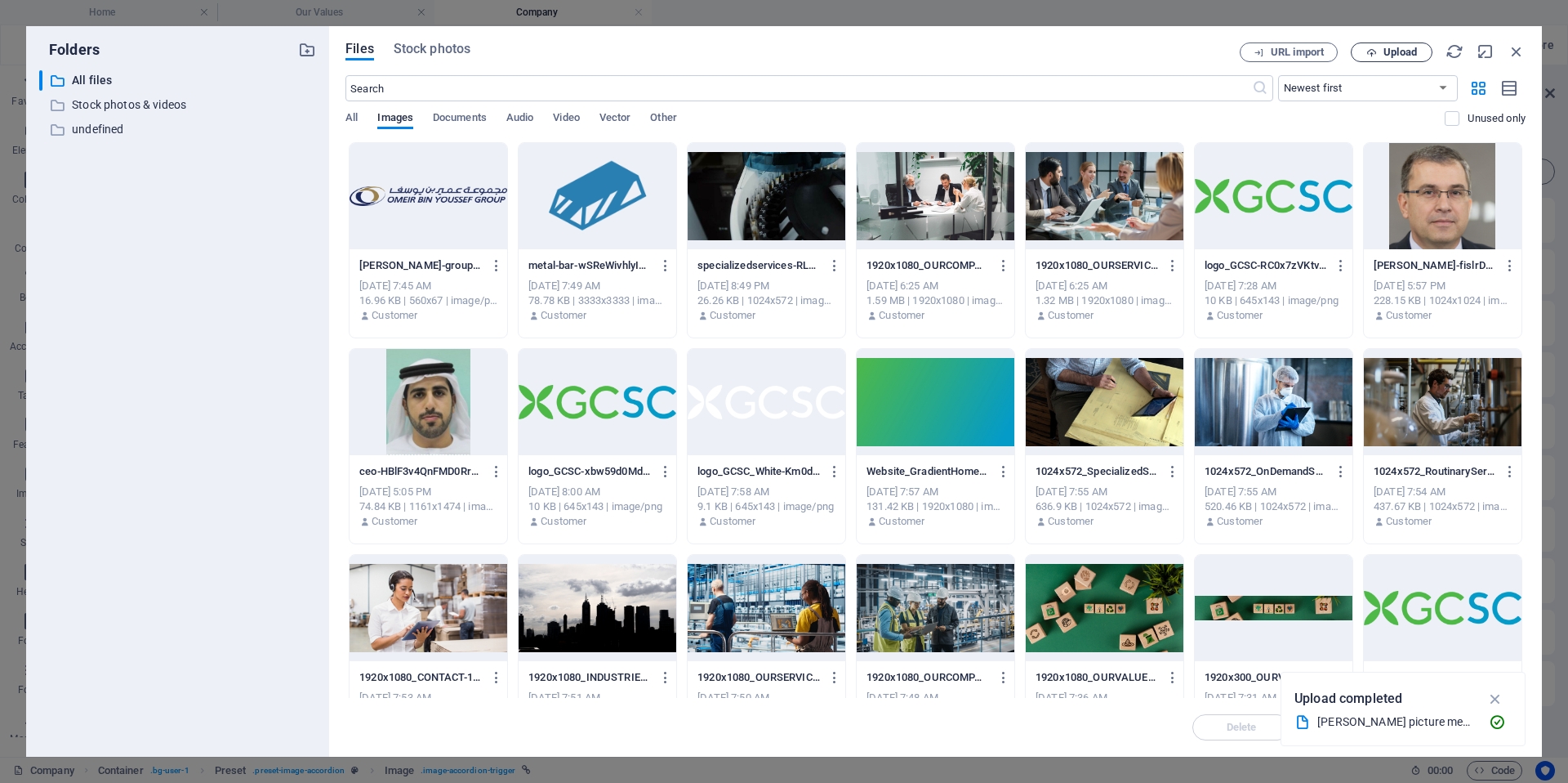
click at [1393, 52] on span "Upload" at bounding box center [1400, 53] width 34 height 10
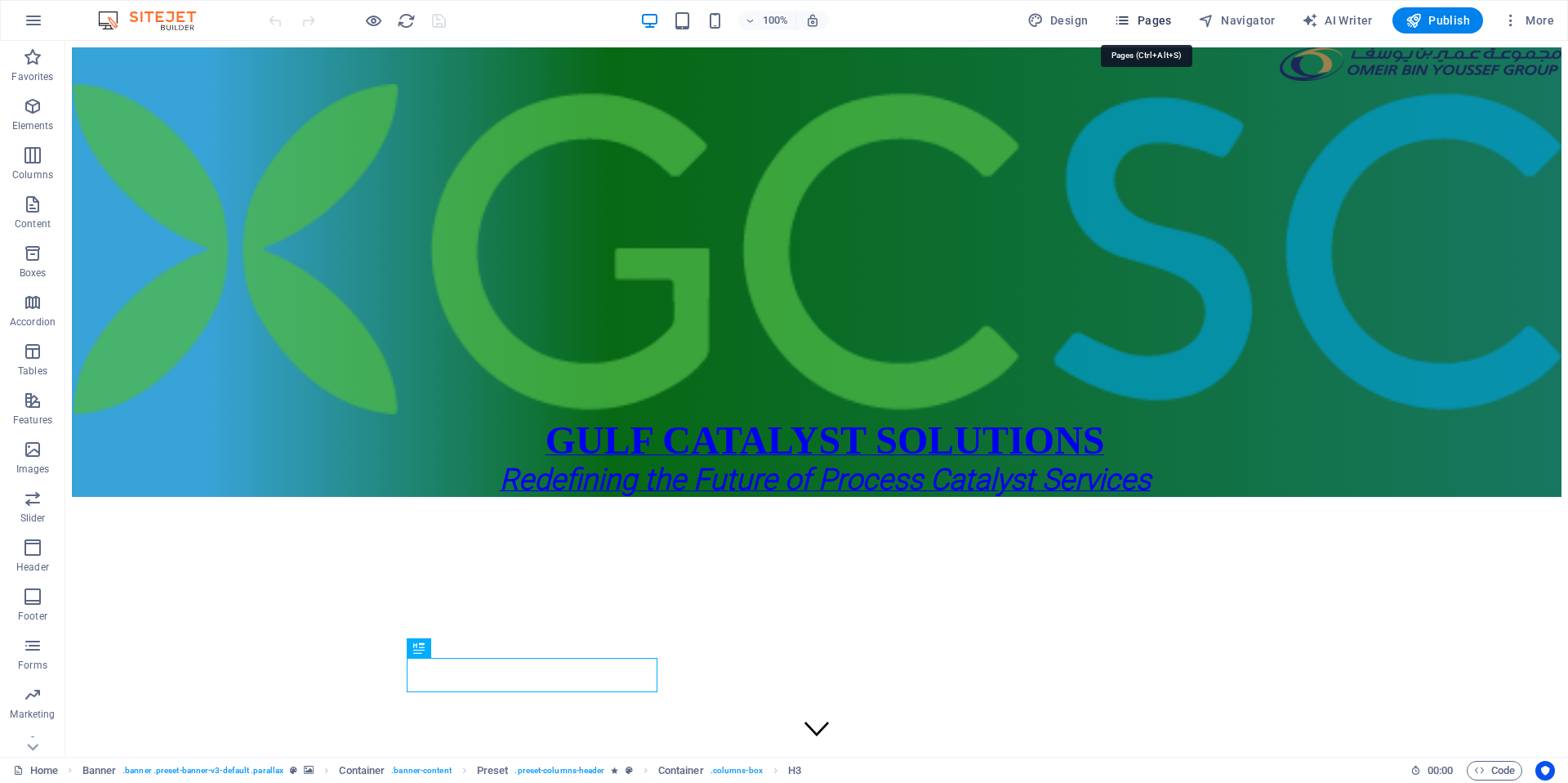
click at [1161, 18] on span "Pages" at bounding box center [1142, 19] width 57 height 16
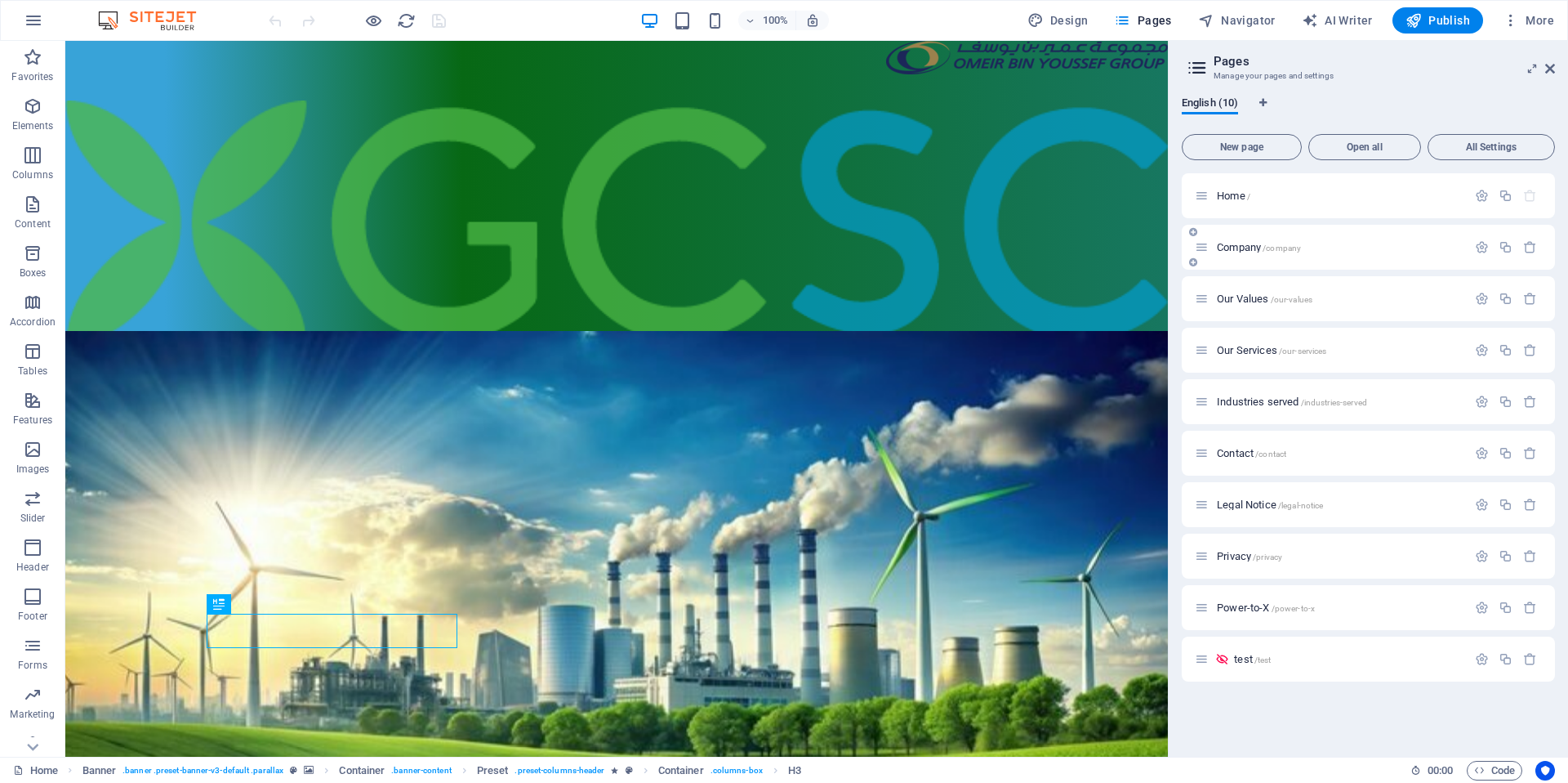
click at [1240, 250] on span "Company /company" at bounding box center [1259, 247] width 84 height 12
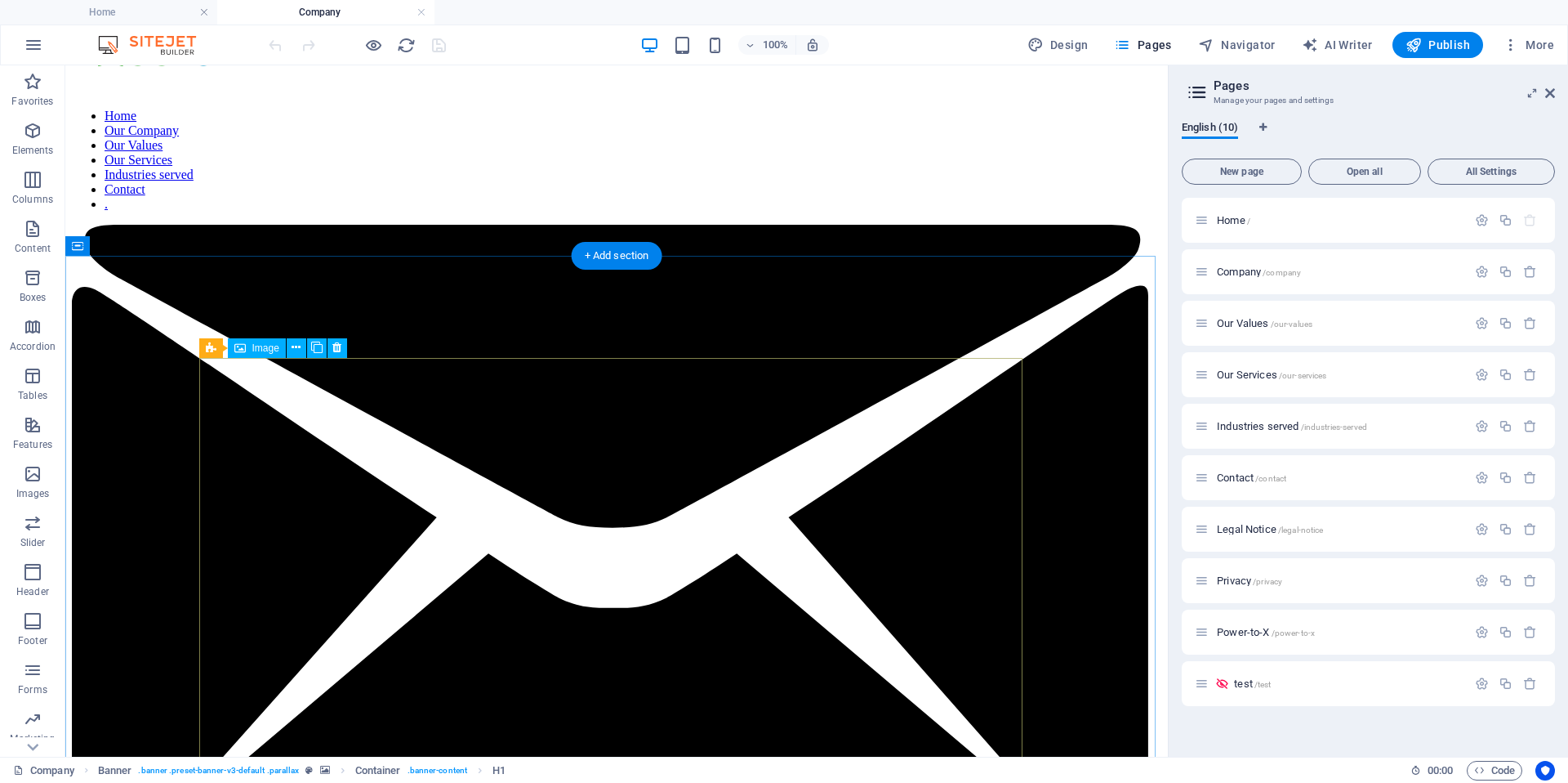
scroll to position [683, 0]
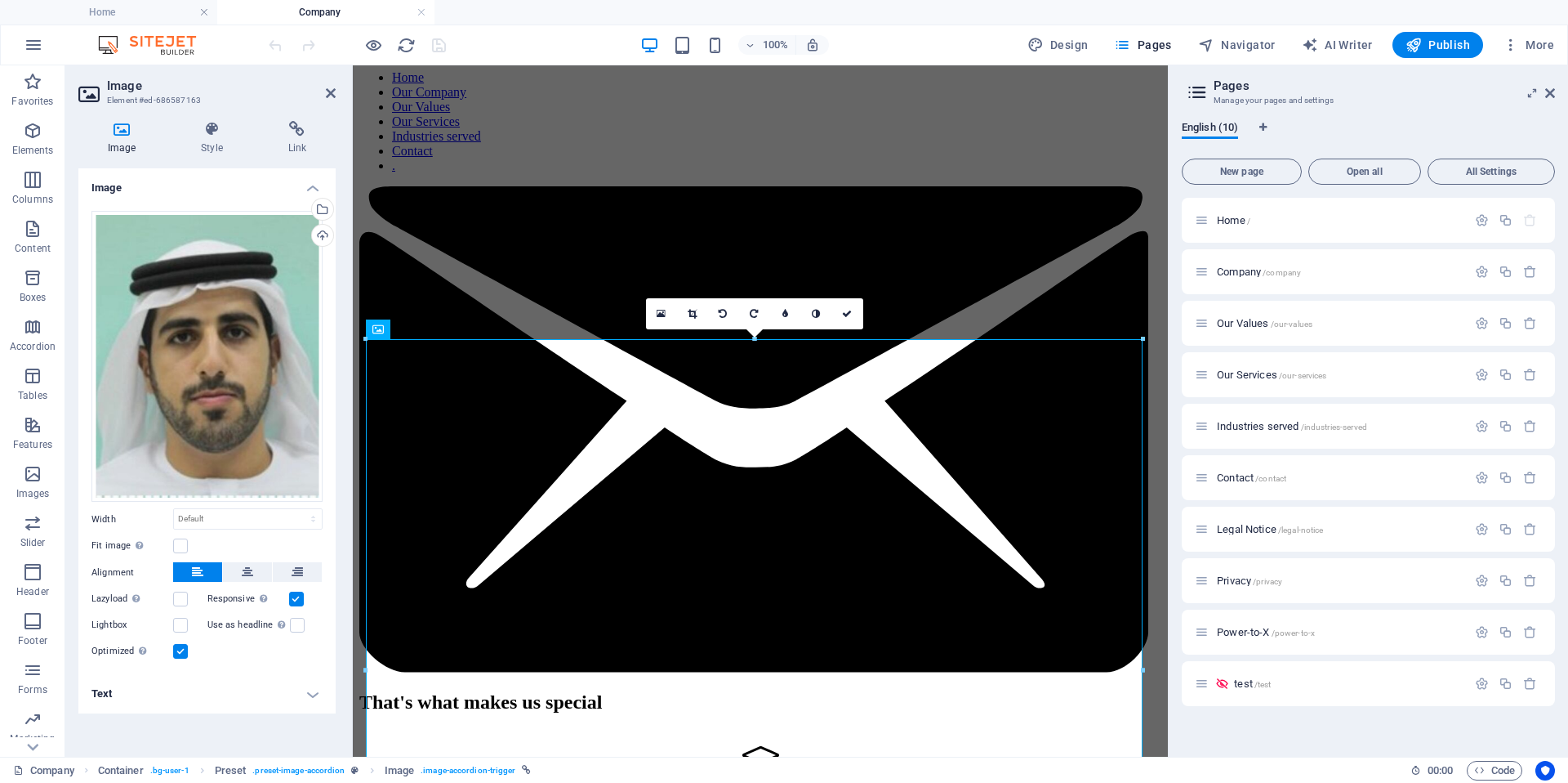
click at [125, 125] on icon at bounding box center [122, 129] width 86 height 16
click at [328, 214] on div "Select files from the file manager, stock photos, or upload file(s)" at bounding box center [320, 210] width 25 height 25
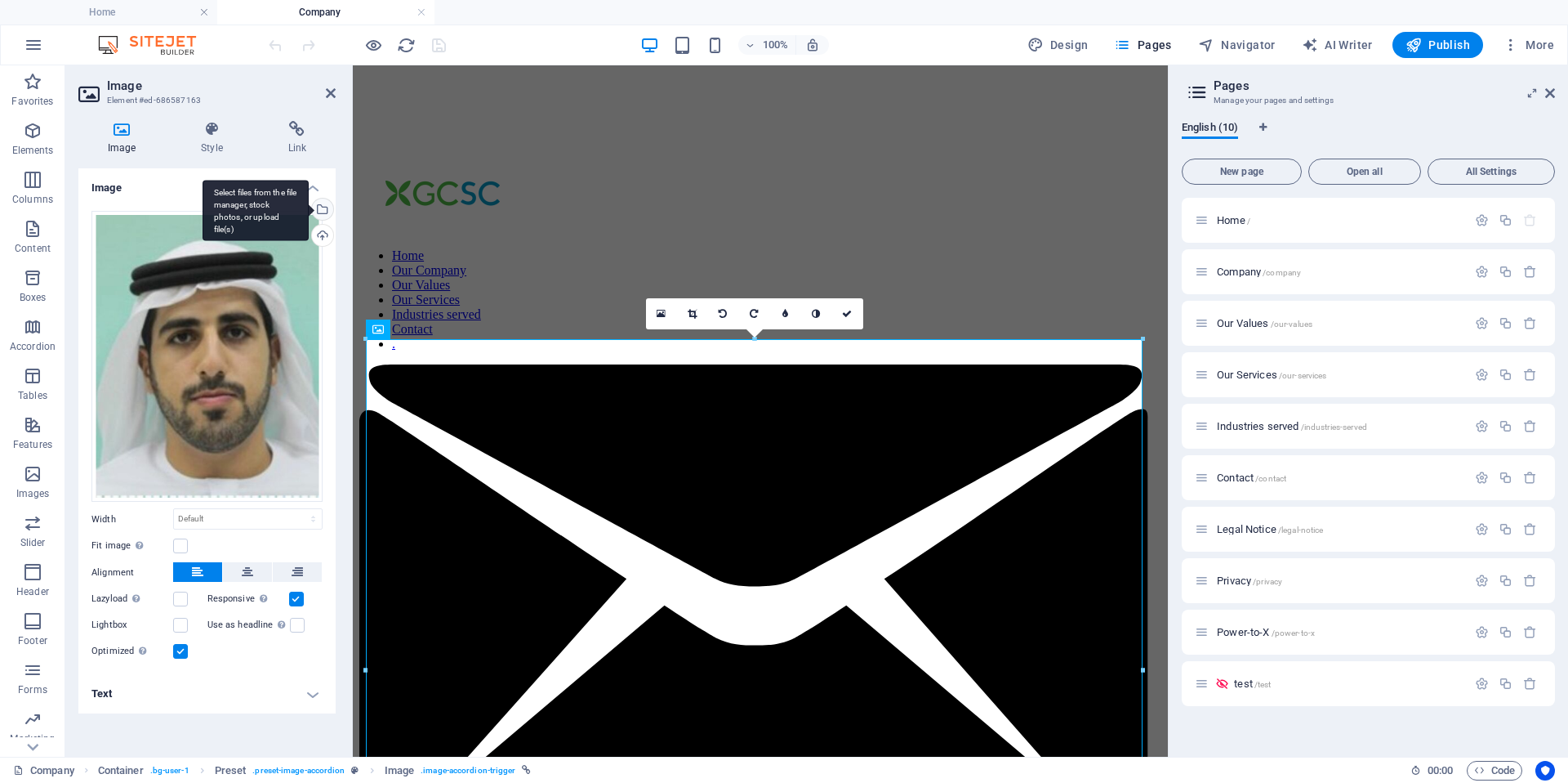
scroll to position [693, 0]
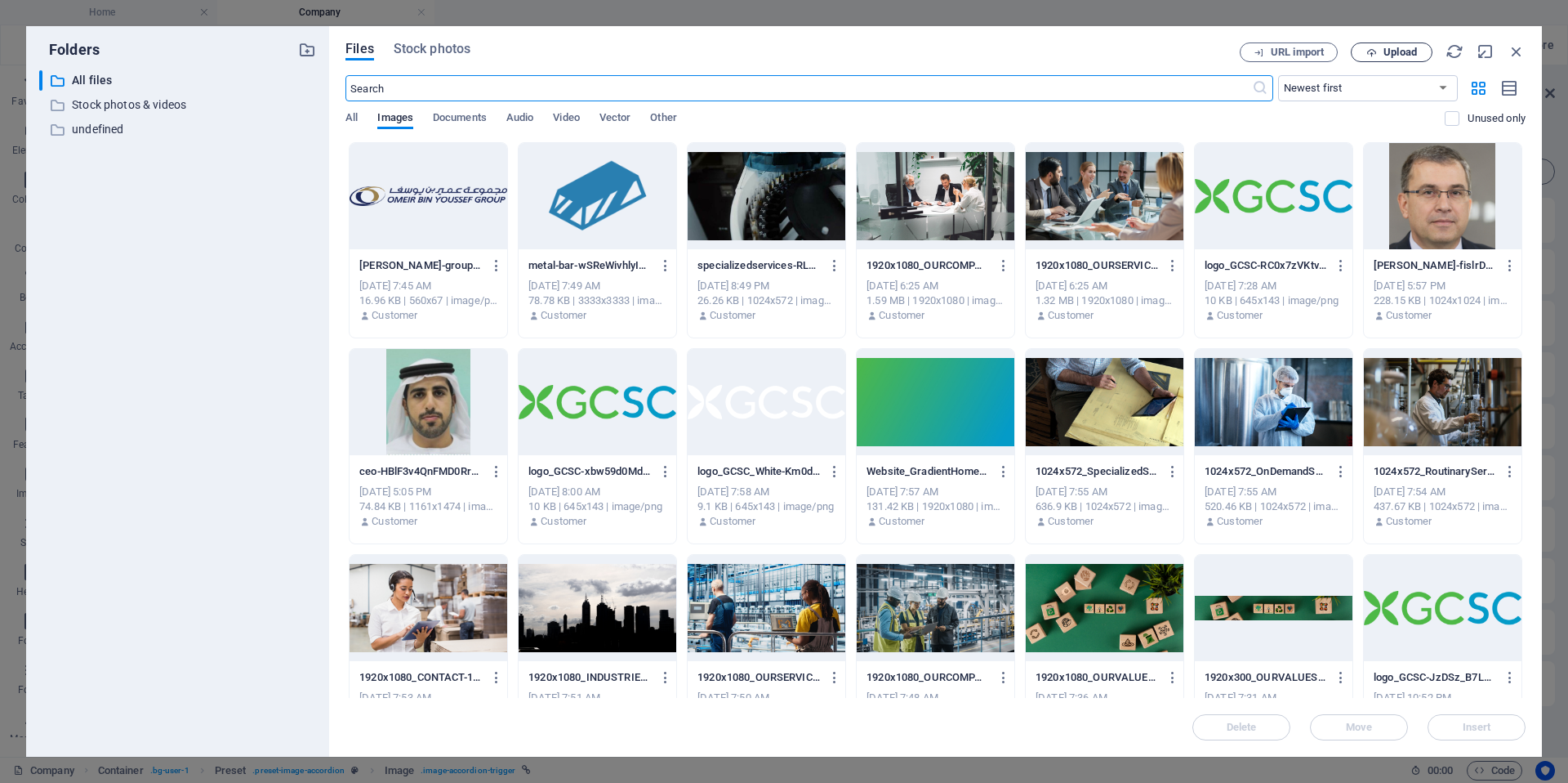
click at [1391, 47] on span "Upload" at bounding box center [1400, 53] width 34 height 10
click at [1398, 48] on span "Upload" at bounding box center [1400, 53] width 34 height 10
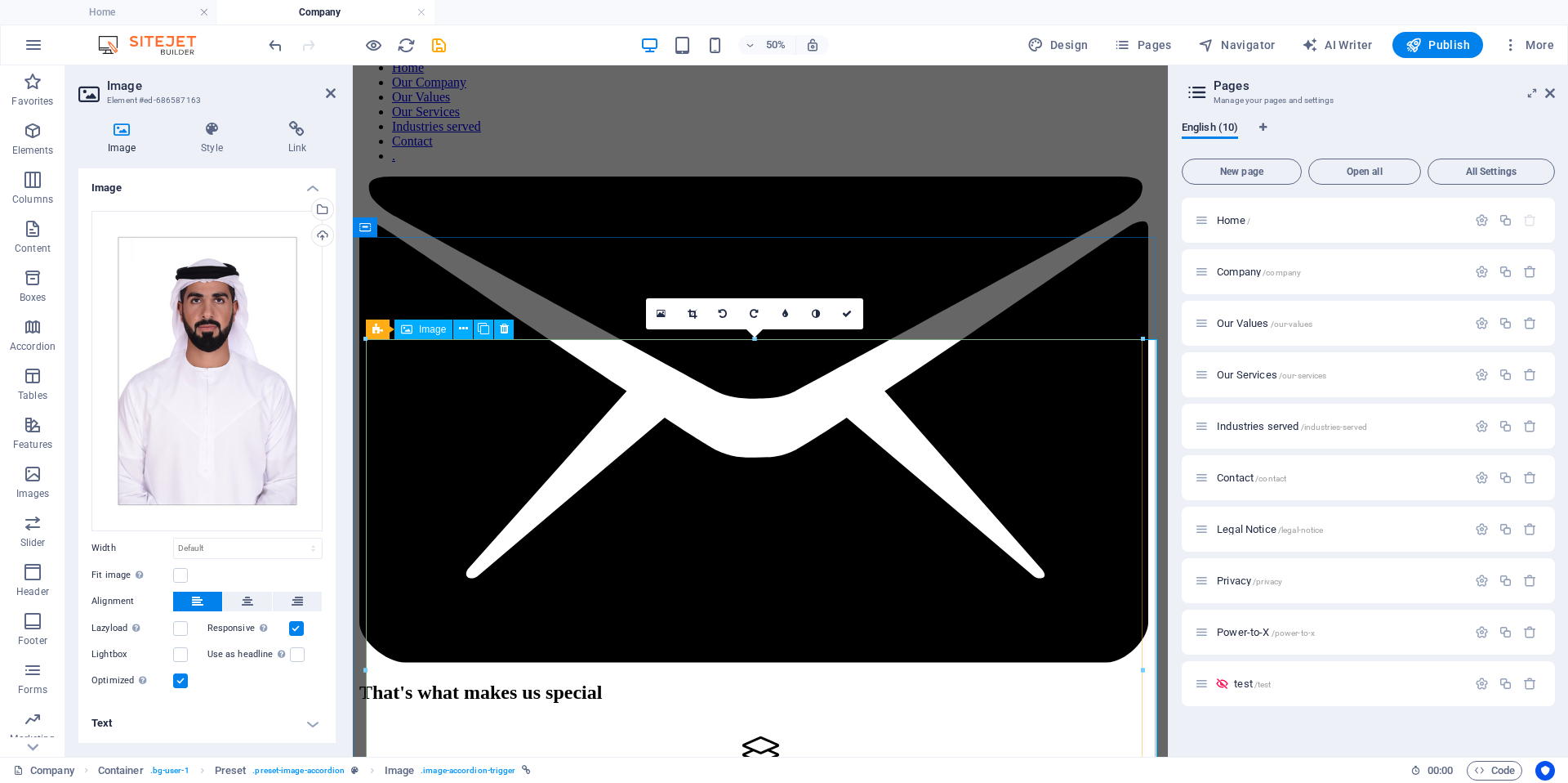
scroll to position [683, 0]
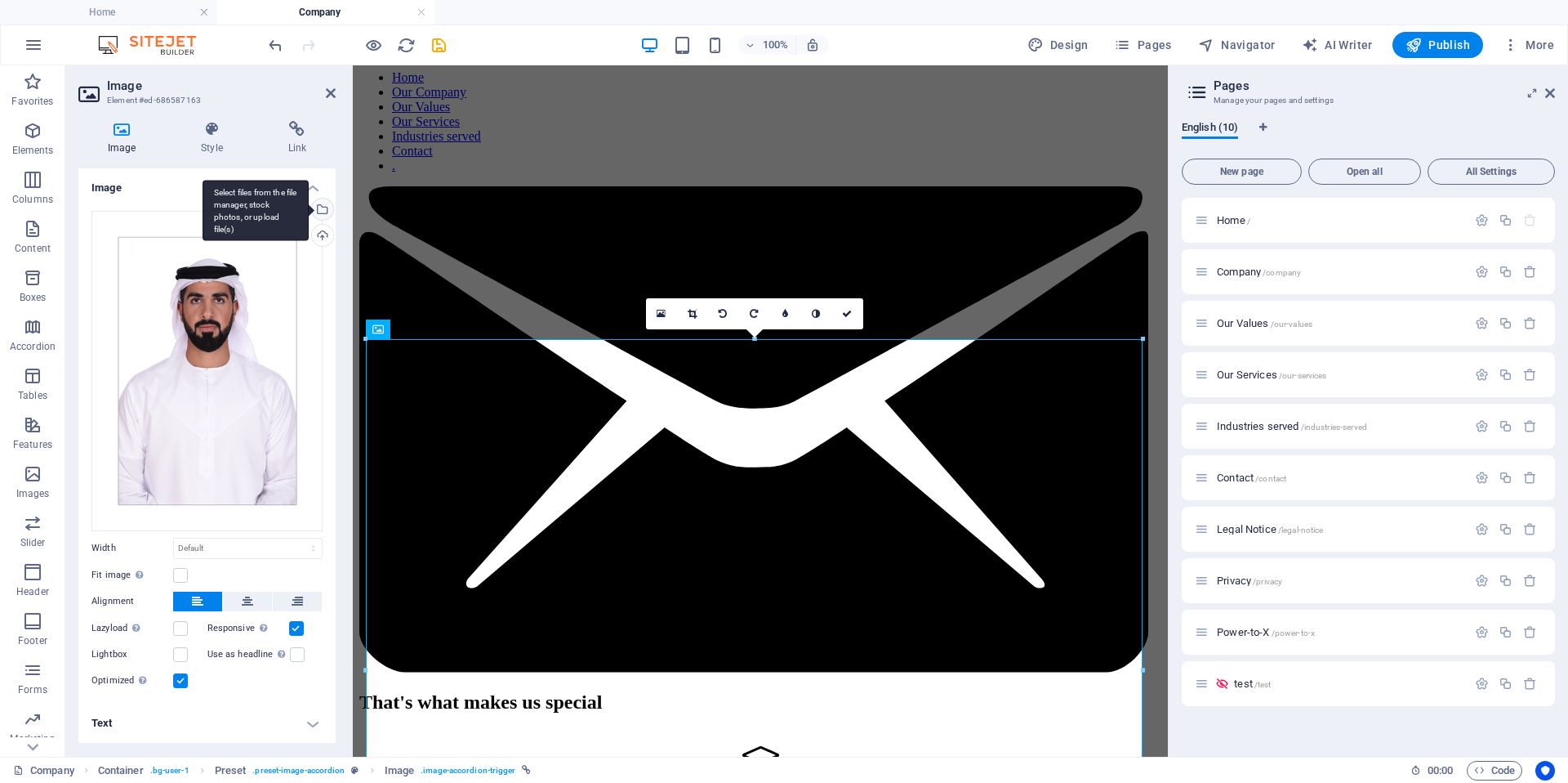
click at [308, 210] on div "Select files from the file manager, stock photos, or upload file(s)" at bounding box center [255, 210] width 106 height 61
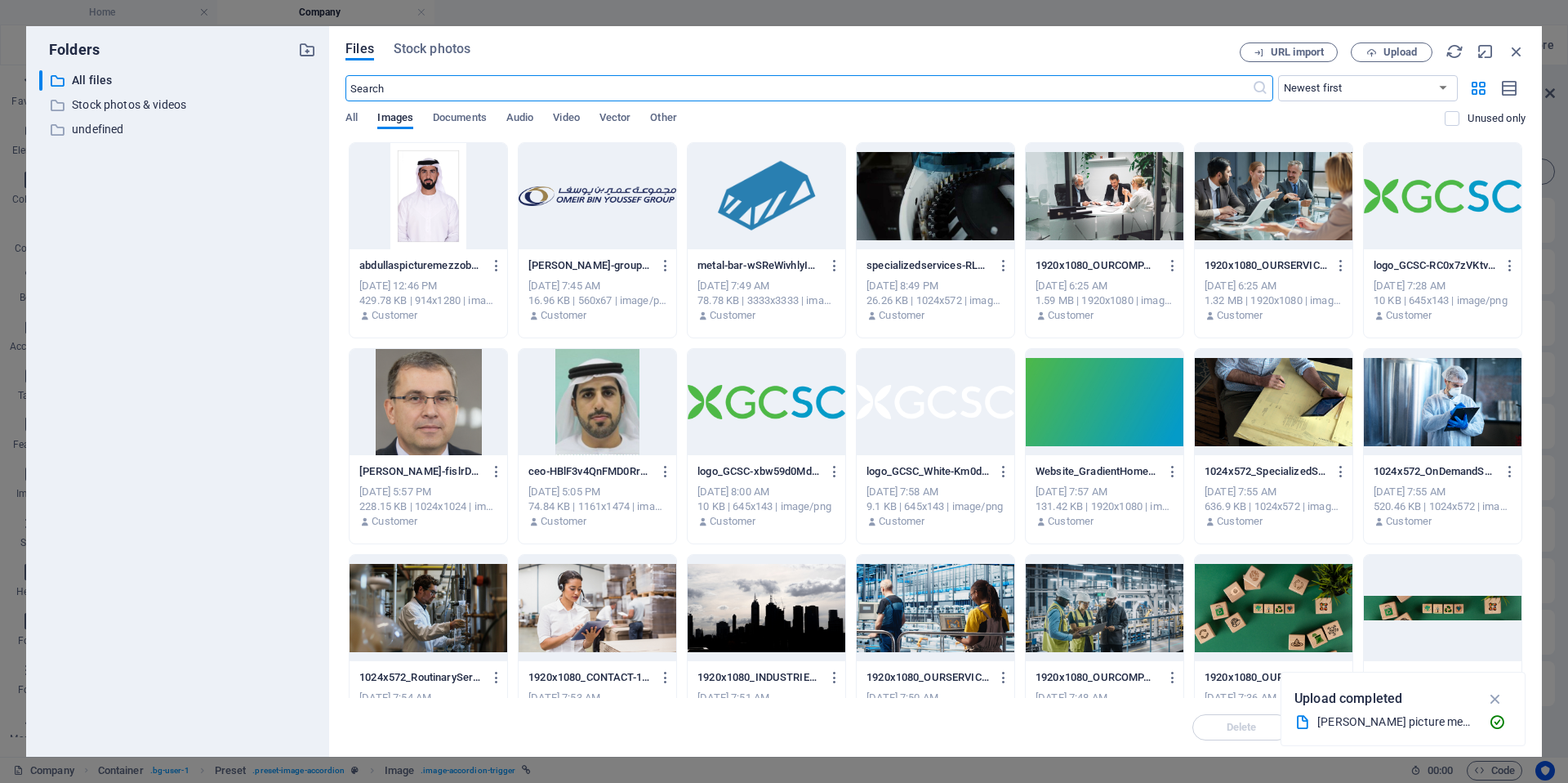
scroll to position [693, 0]
click at [439, 232] on div at bounding box center [429, 196] width 158 height 106
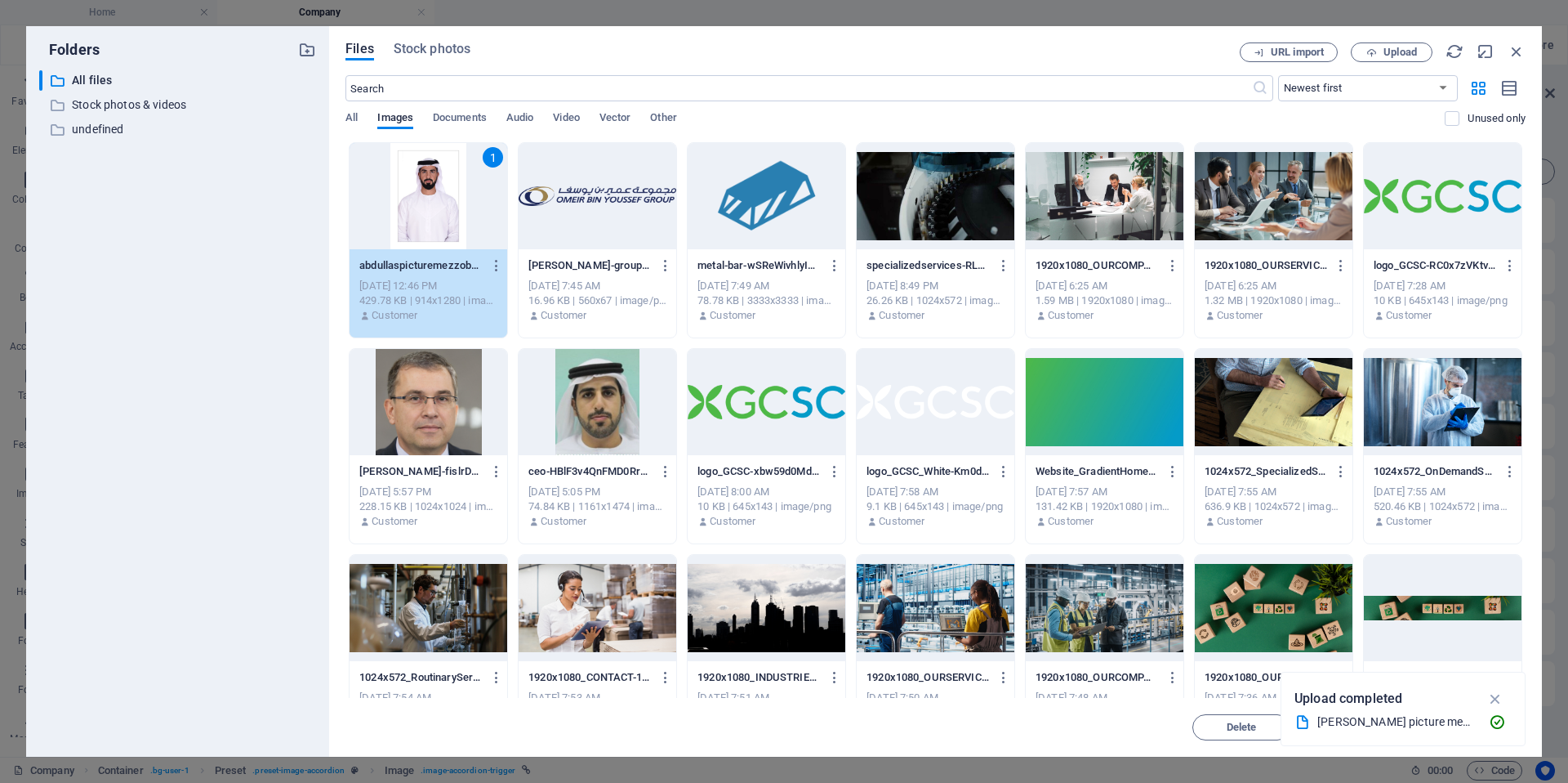
click at [439, 232] on div "1" at bounding box center [429, 196] width 158 height 106
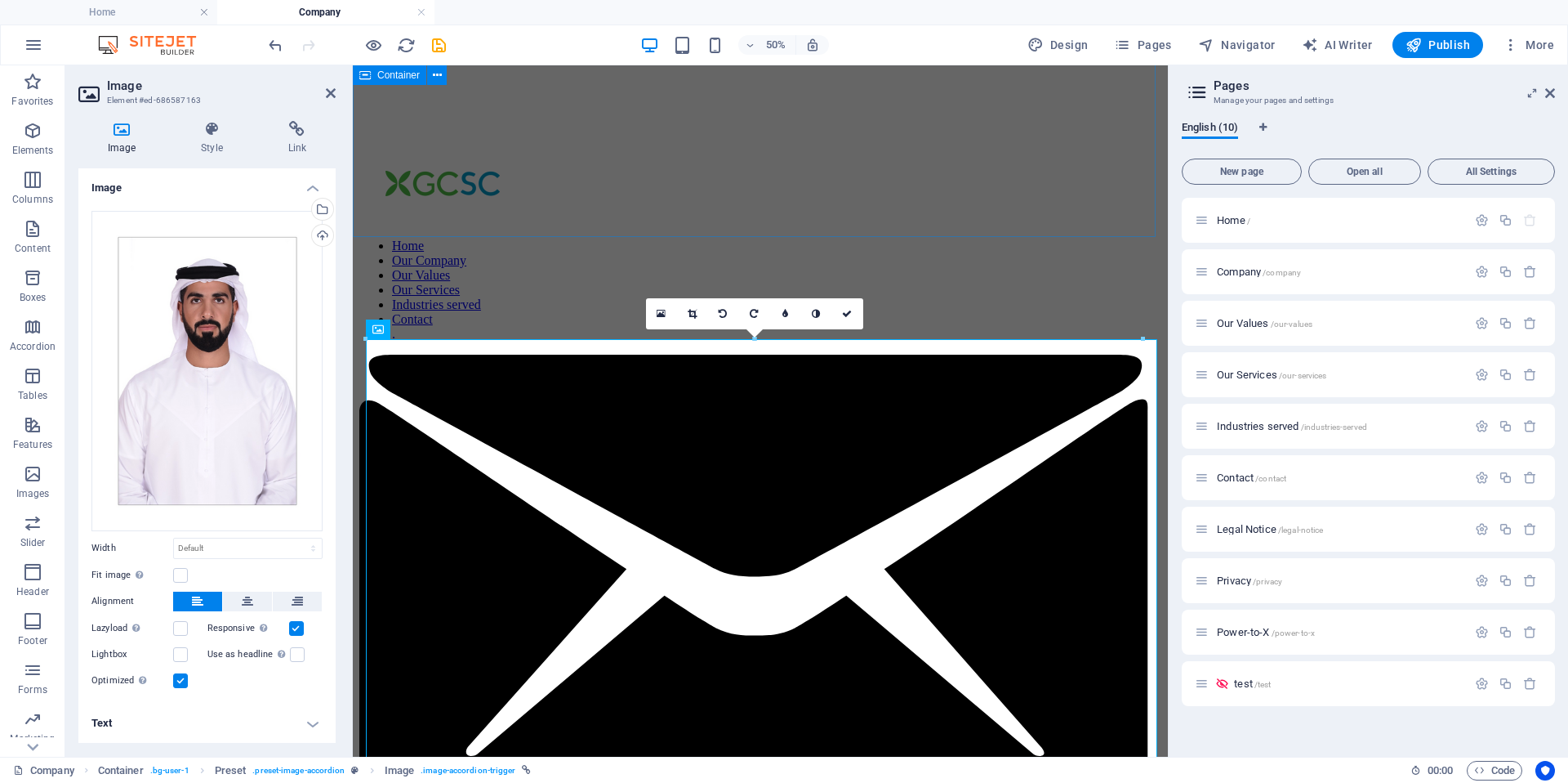
scroll to position [683, 0]
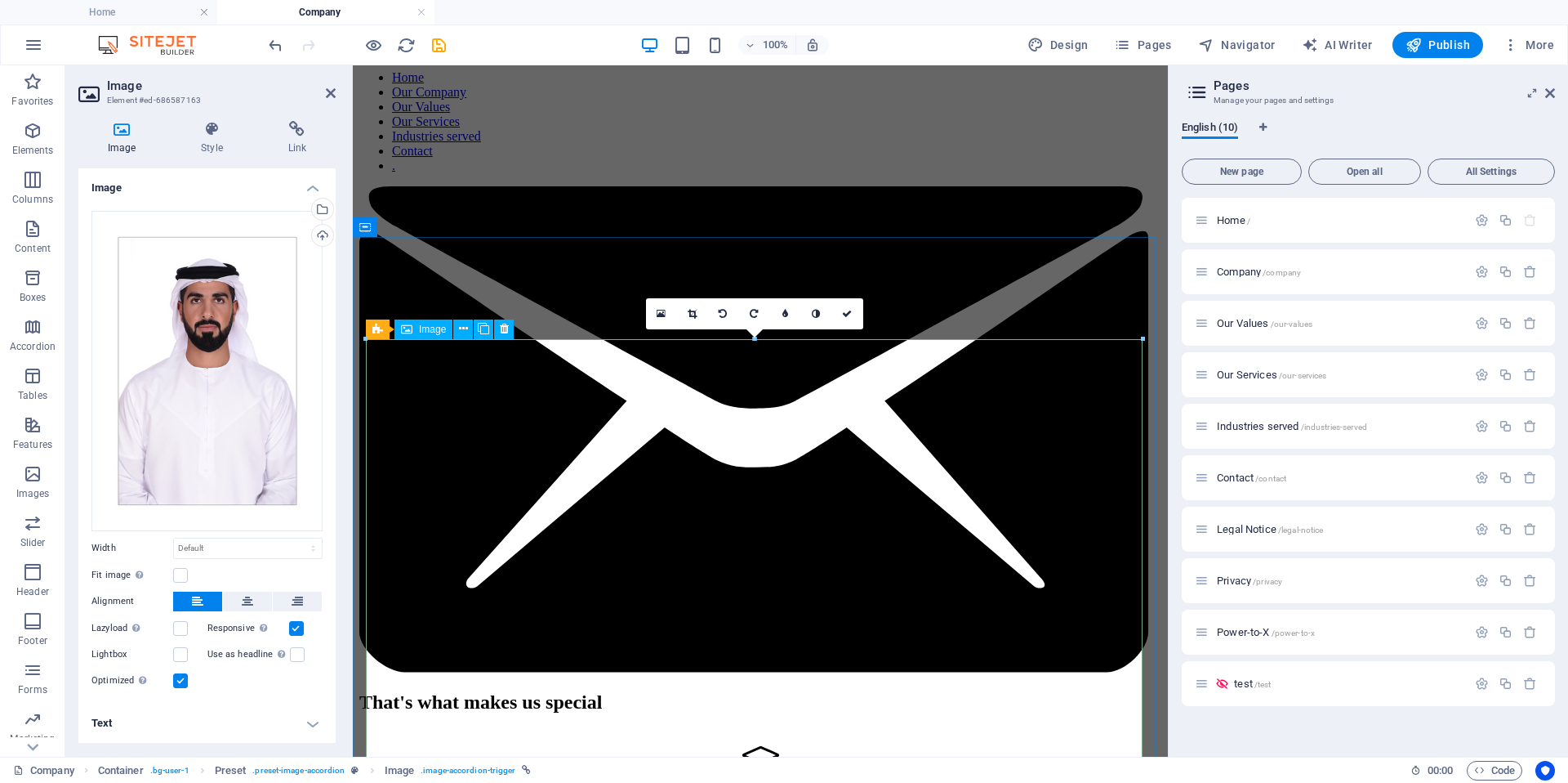
click at [755, 330] on div "16:10 16:9 4:3 1:1 1:2 0" at bounding box center [755, 314] width 217 height 31
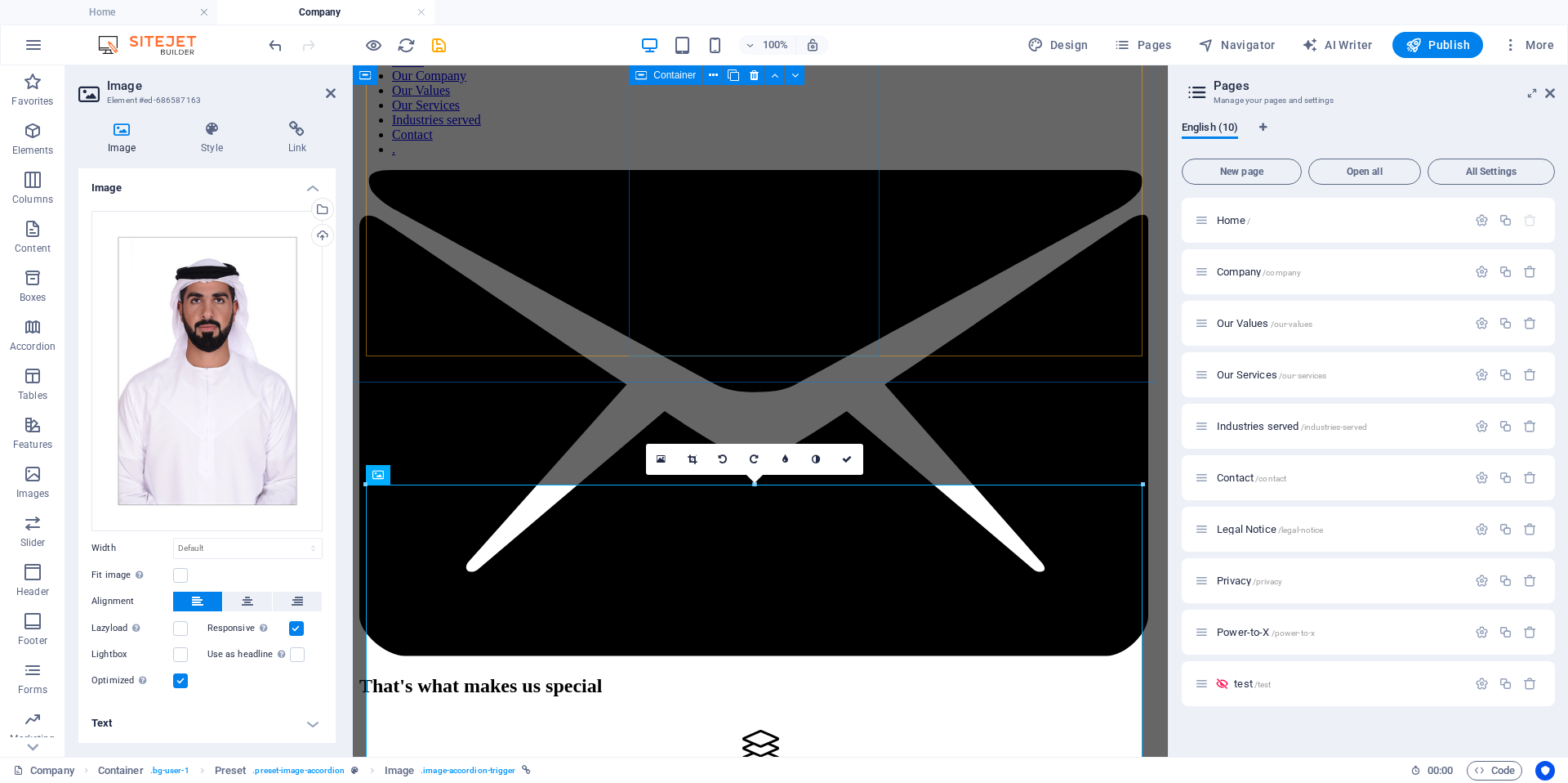
scroll to position [783, 0]
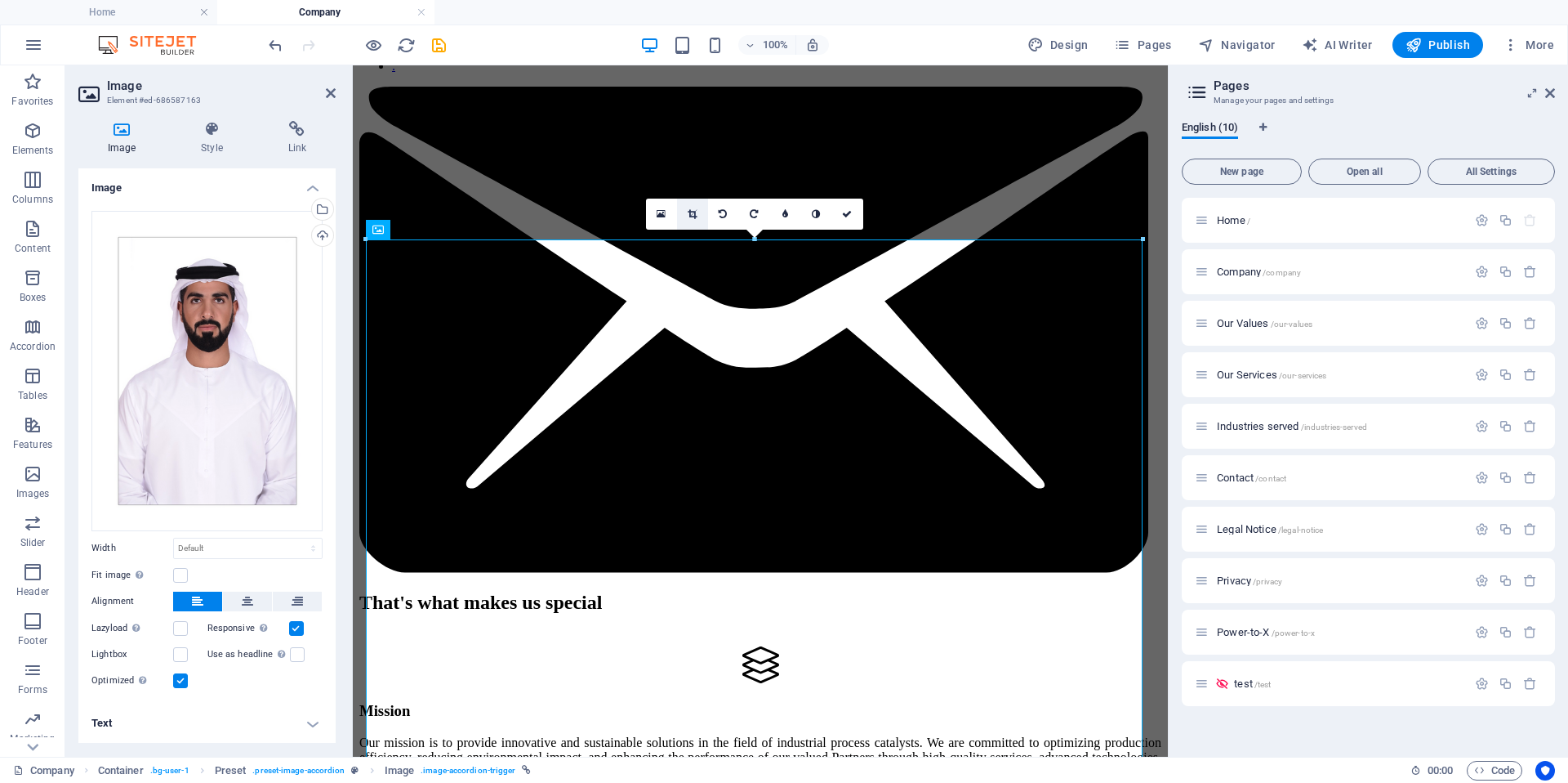
click at [697, 217] on link at bounding box center [692, 214] width 31 height 31
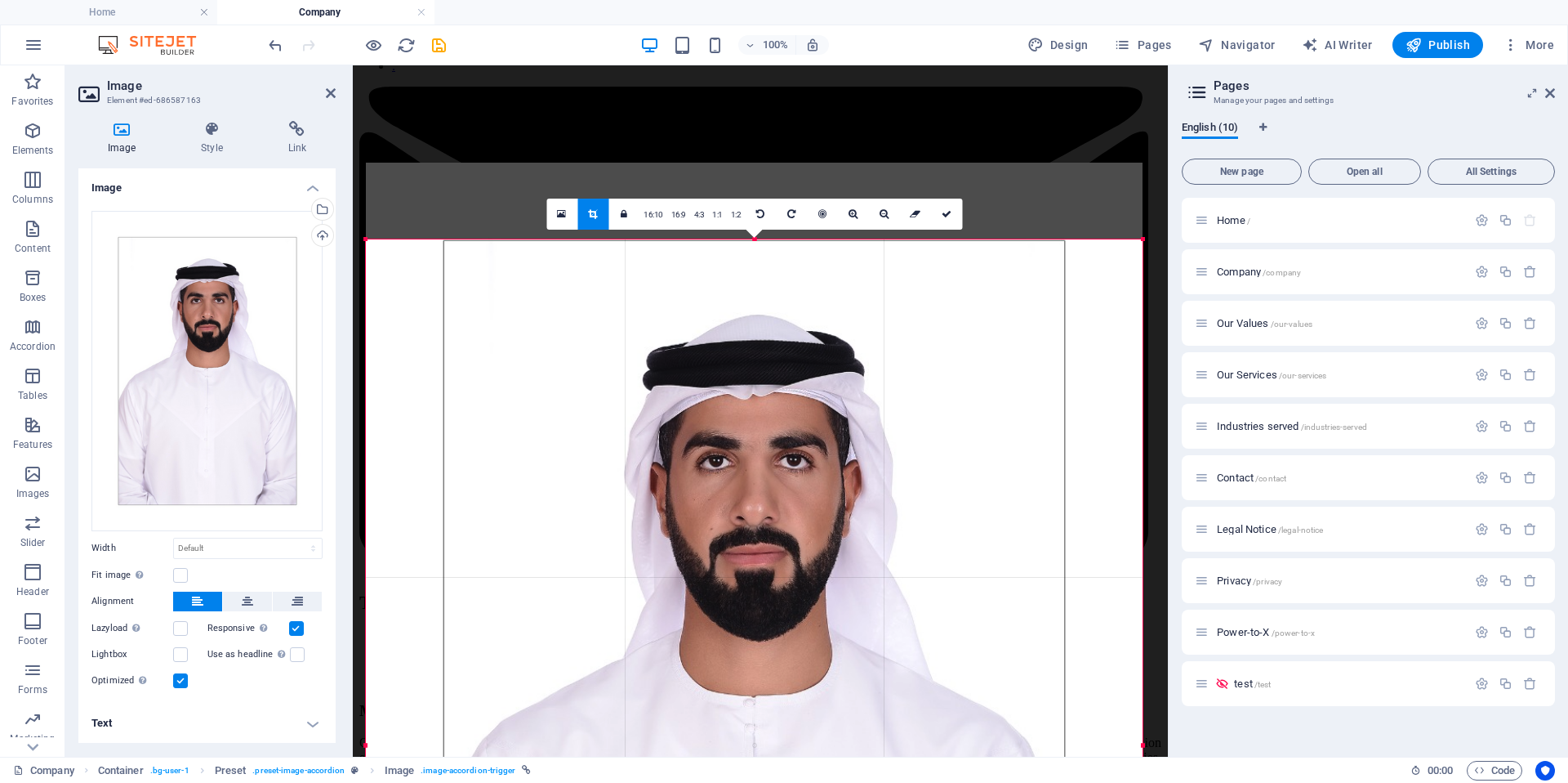
drag, startPoint x: 751, startPoint y: 240, endPoint x: 752, endPoint y: 316, distance: 76.0
click at [752, 316] on div "180 170 160 150 140 130 120 110 100 90 80 70 60 50 40 30 20 10 0 -10 -20 -30 -4…" at bounding box center [754, 746] width 777 height 1013
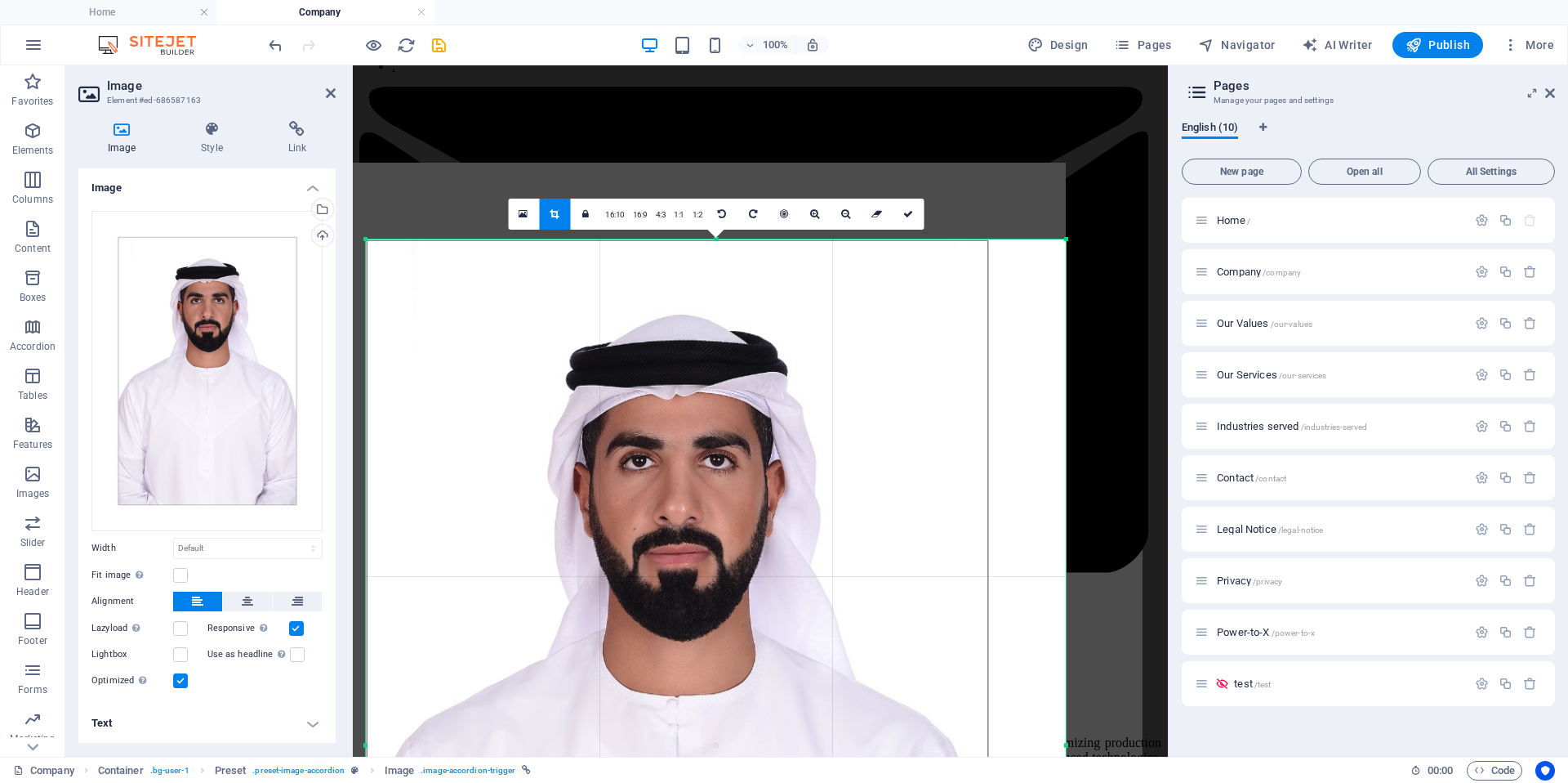
drag, startPoint x: 366, startPoint y: 744, endPoint x: 444, endPoint y: 739, distance: 78.2
click at [443, 742] on div "180 170 160 150 140 130 120 110 100 90 80 70 60 50 40 30 20 10 0 -10 -20 -30 -4…" at bounding box center [716, 746] width 700 height 1012
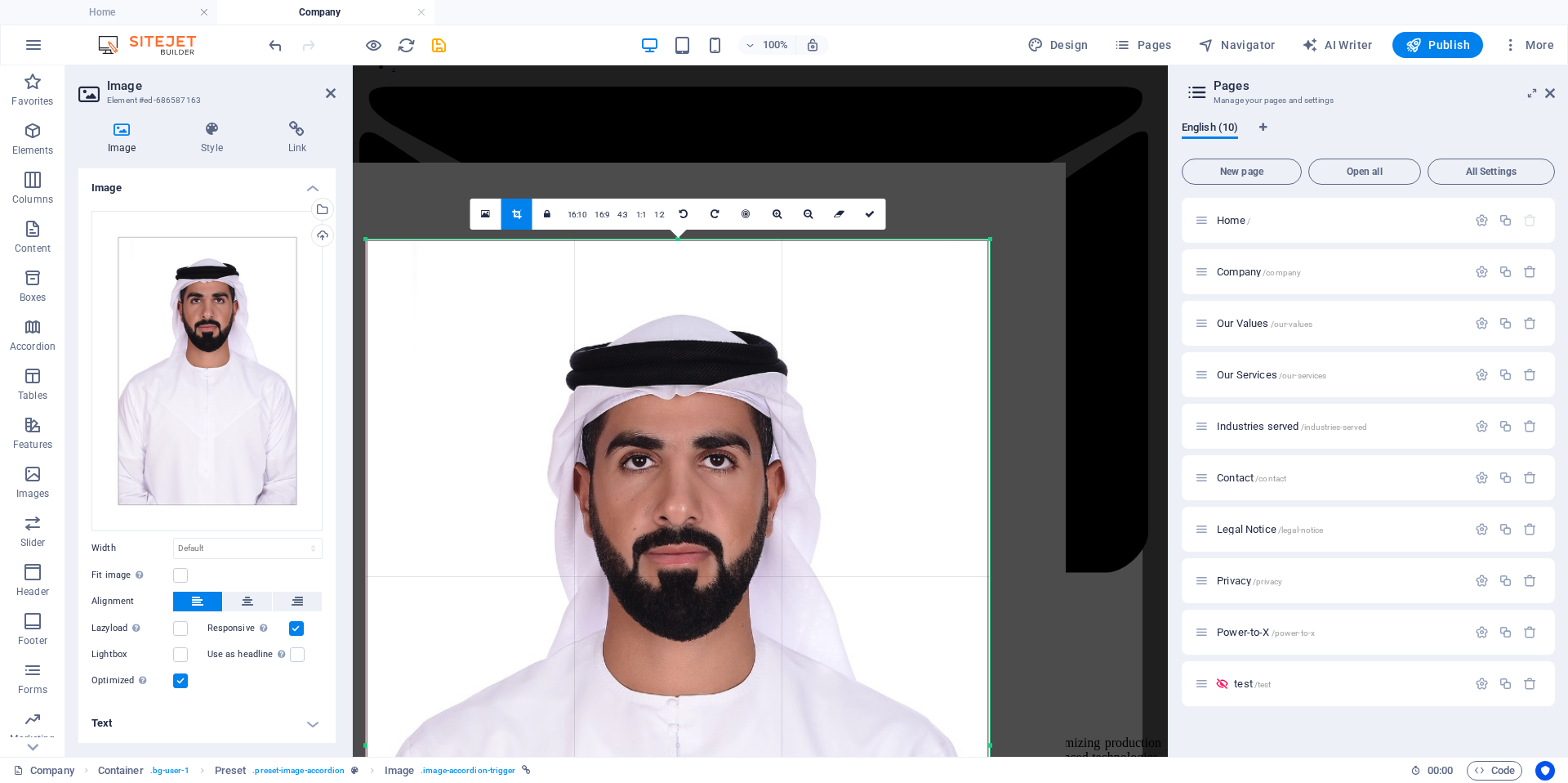
drag, startPoint x: 1064, startPoint y: 741, endPoint x: 989, endPoint y: 744, distance: 75.1
click at [989, 744] on div at bounding box center [990, 746] width 6 height 1012
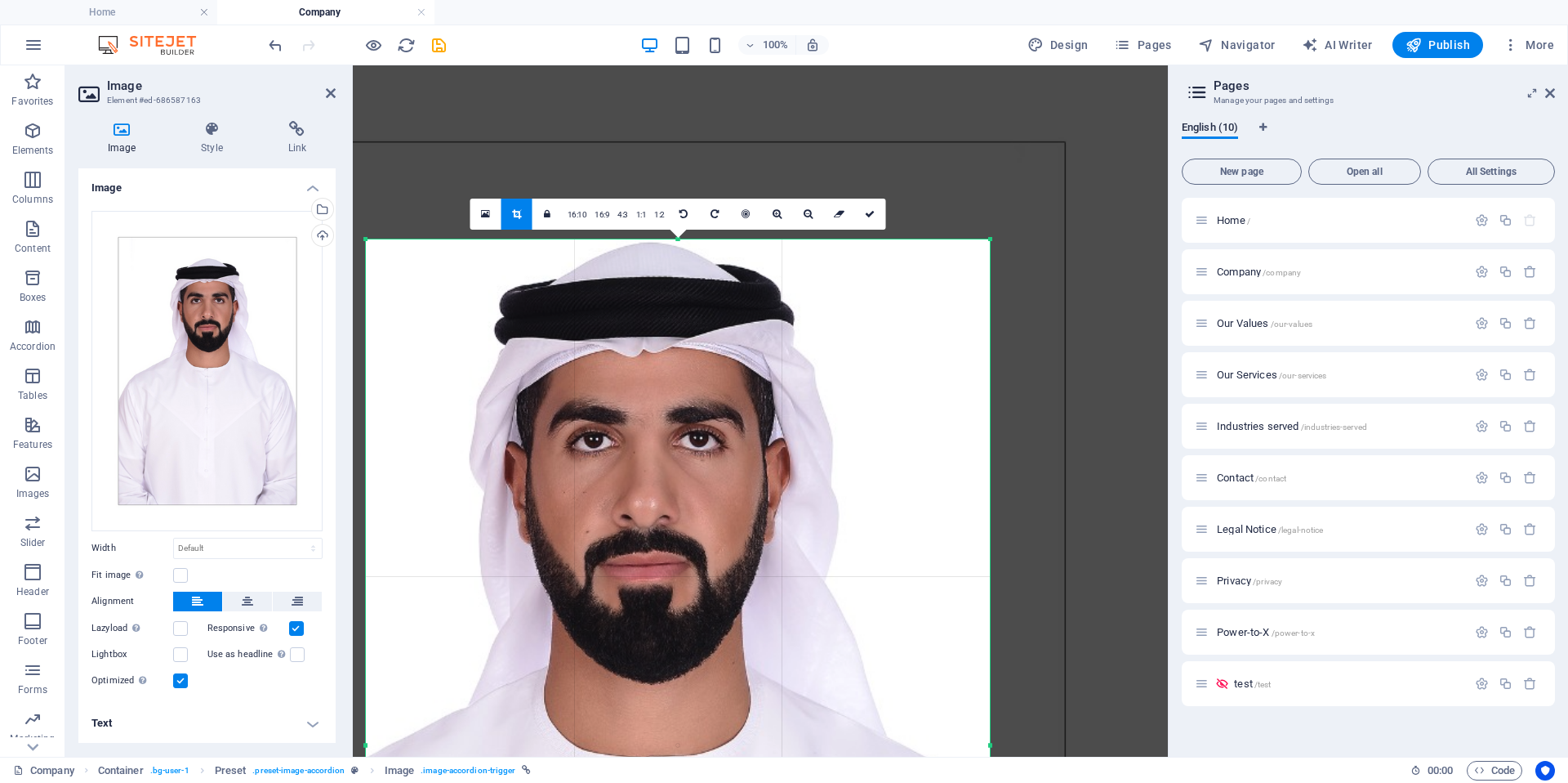
drag, startPoint x: 1159, startPoint y: 620, endPoint x: 1168, endPoint y: 588, distance: 33.2
click at [1168, 588] on div "Home Company Favorites Elements Columns Content Boxes Accordion Tables Features…" at bounding box center [784, 411] width 1568 height 691
click at [875, 216] on link at bounding box center [870, 214] width 31 height 31
type input "764"
select select "px"
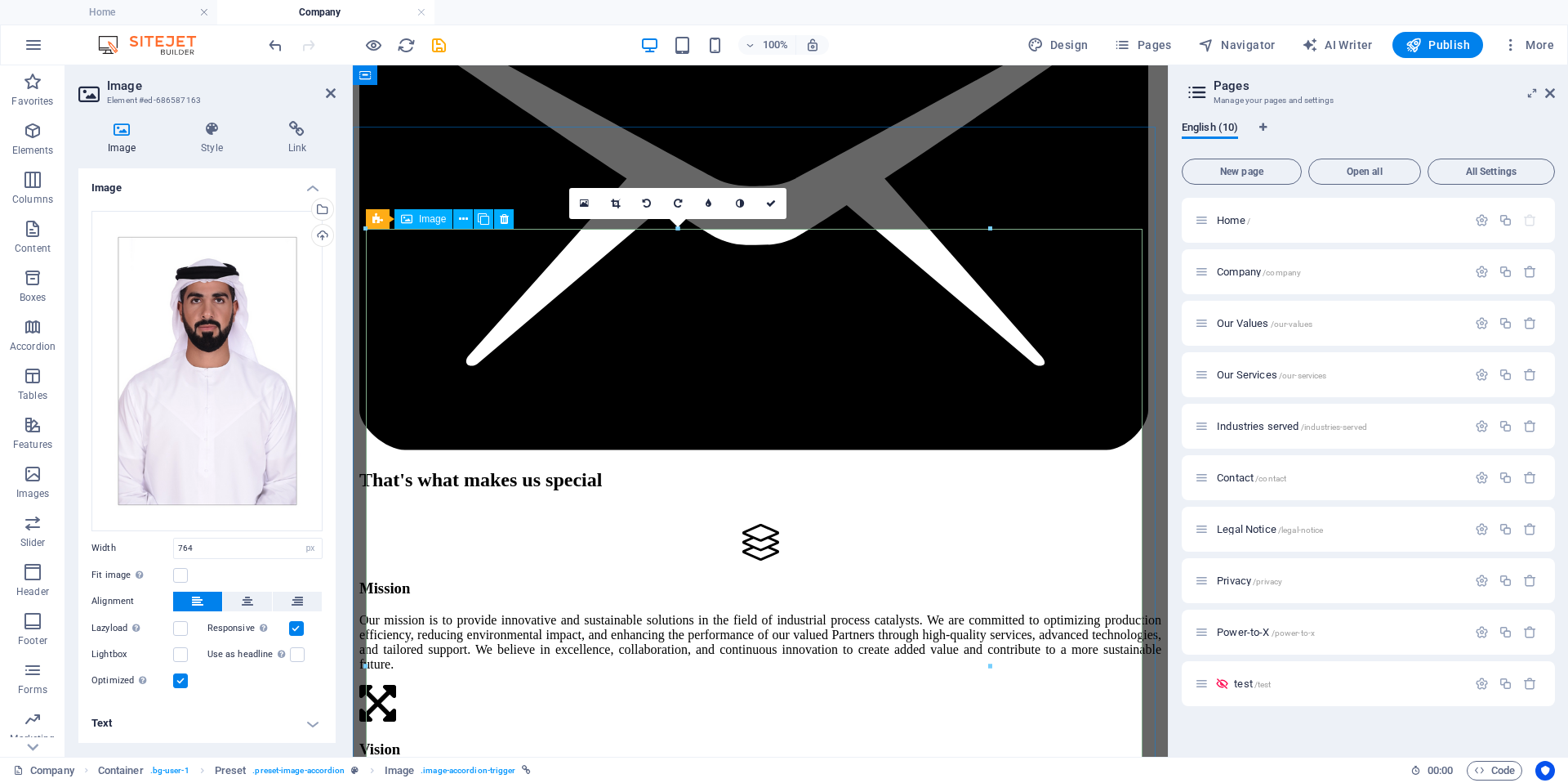
scroll to position [742, 0]
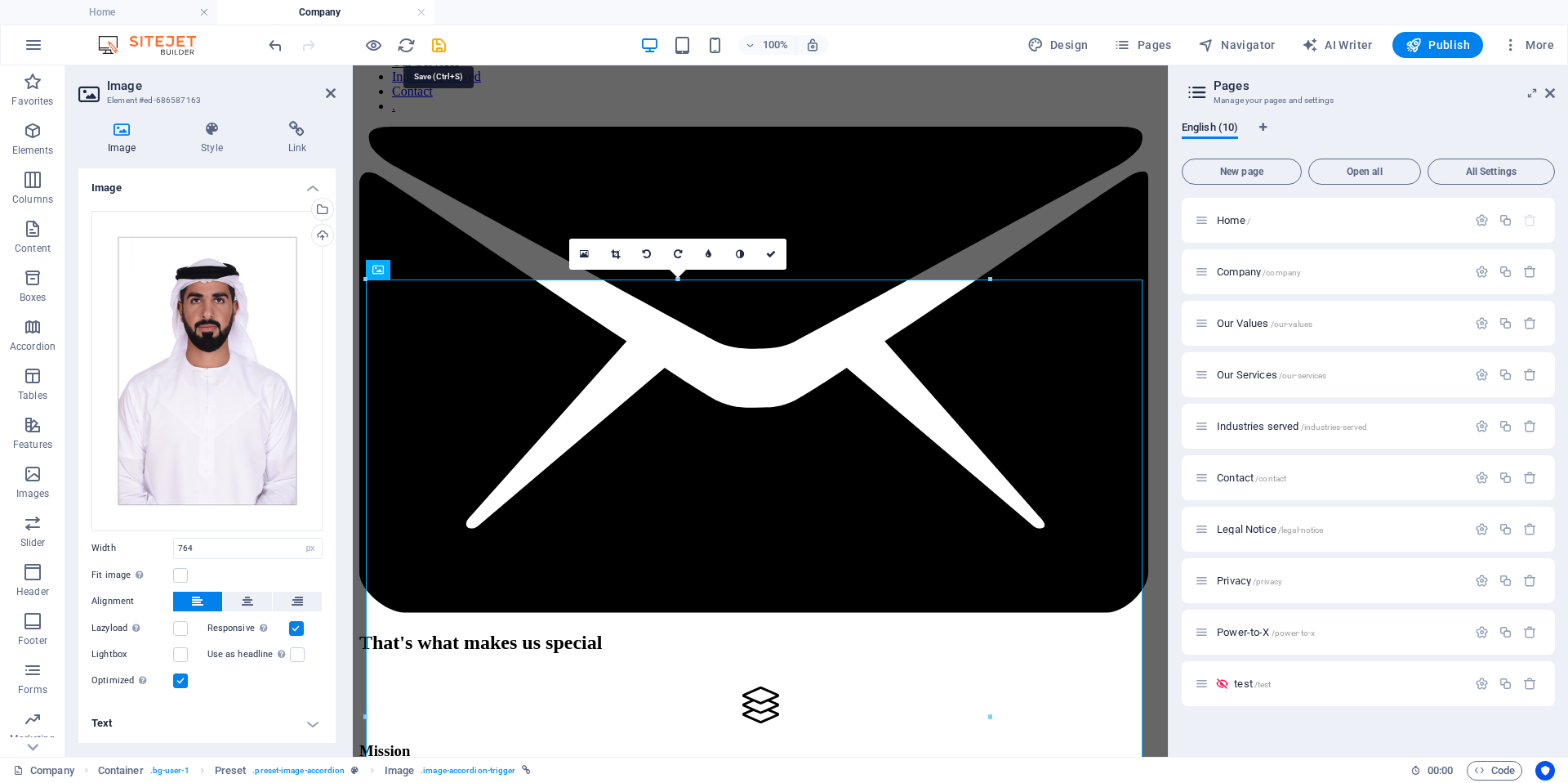
click at [433, 47] on icon "save" at bounding box center [439, 45] width 19 height 19
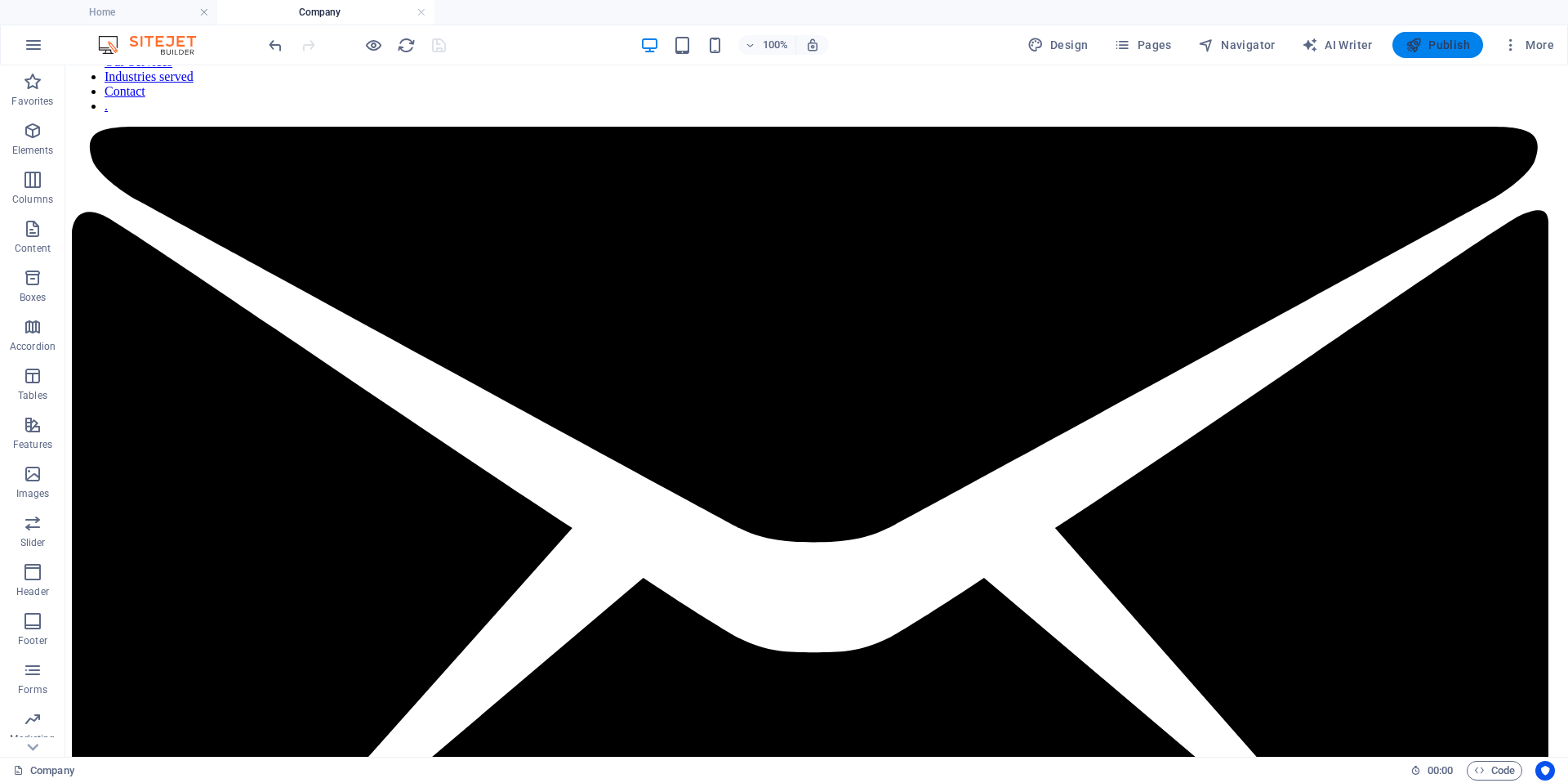
click at [1426, 51] on span "Publish" at bounding box center [1438, 44] width 64 height 16
